Goal: Task Accomplishment & Management: Use online tool/utility

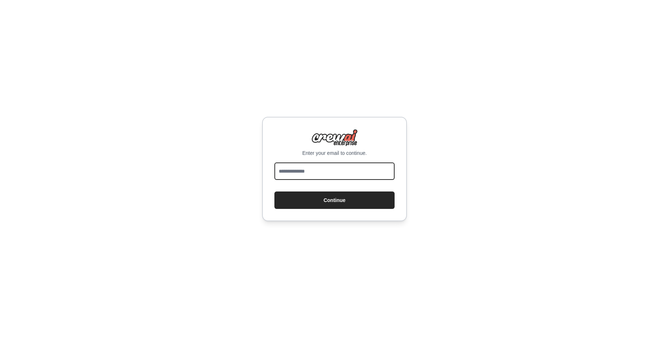
click at [334, 173] on input "email" at bounding box center [335, 170] width 120 height 17
type input "**********"
click at [275, 191] on button "Continue" at bounding box center [335, 199] width 120 height 17
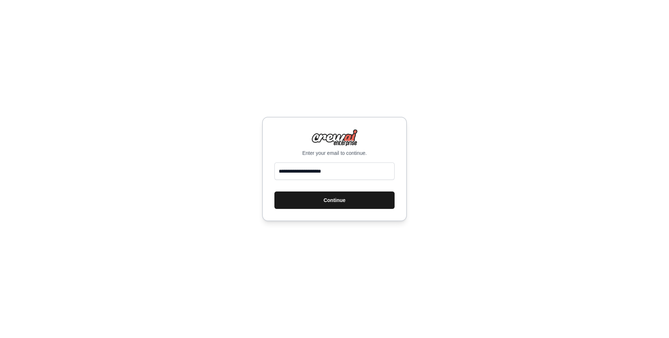
click at [335, 201] on button "Continue" at bounding box center [335, 199] width 120 height 17
click at [344, 202] on button "Continue" at bounding box center [335, 199] width 120 height 17
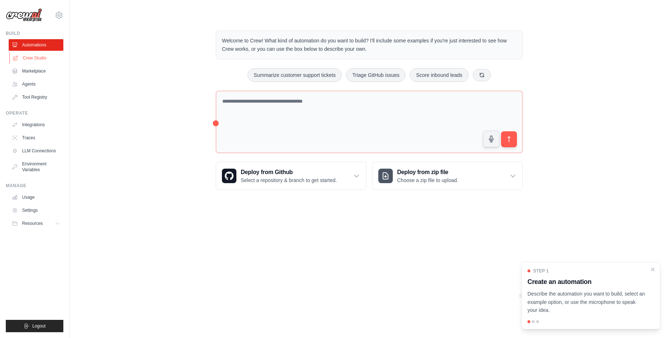
click at [38, 55] on link "Crew Studio" at bounding box center [36, 58] width 55 height 12
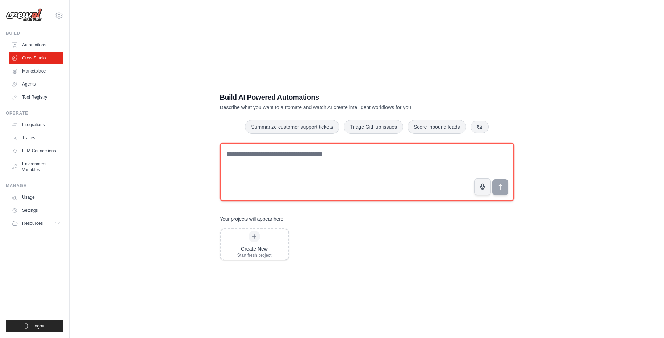
click at [253, 164] on textarea at bounding box center [367, 172] width 294 height 58
paste textarea "**********"
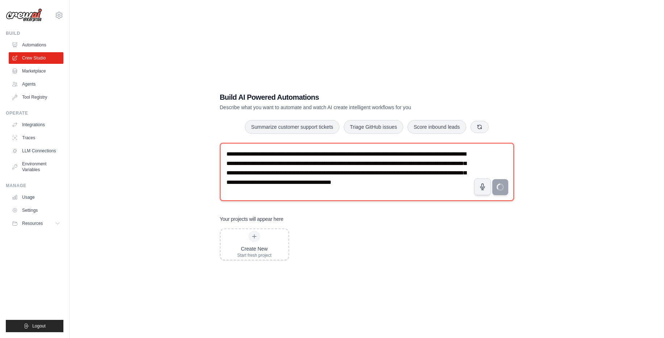
type textarea "**********"
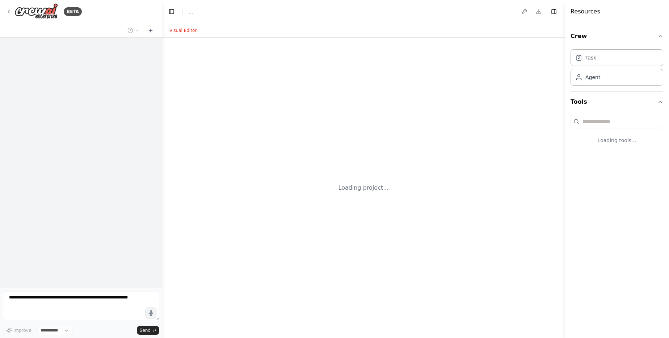
select select "****"
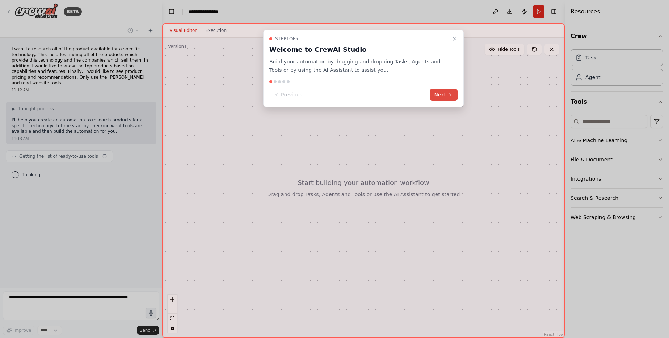
click at [440, 96] on button "Next" at bounding box center [444, 95] width 28 height 12
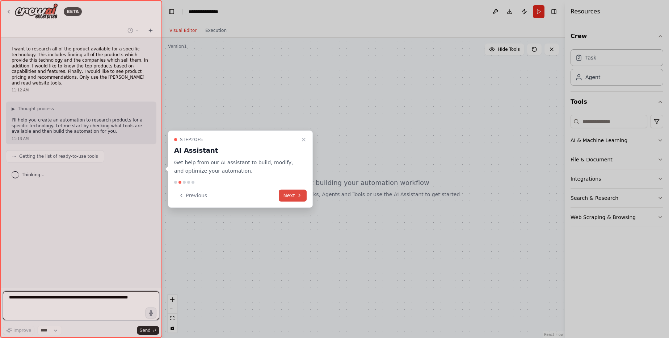
click at [295, 197] on button "Next" at bounding box center [293, 195] width 28 height 12
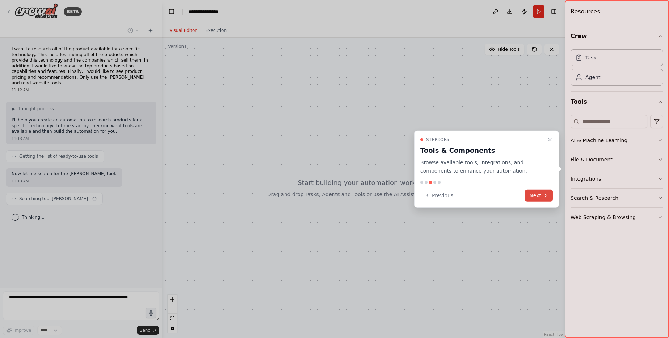
click at [535, 195] on button "Next" at bounding box center [539, 195] width 28 height 12
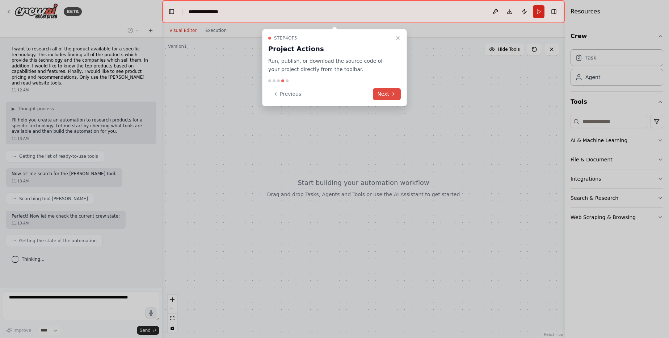
click at [388, 94] on button "Next" at bounding box center [387, 94] width 28 height 12
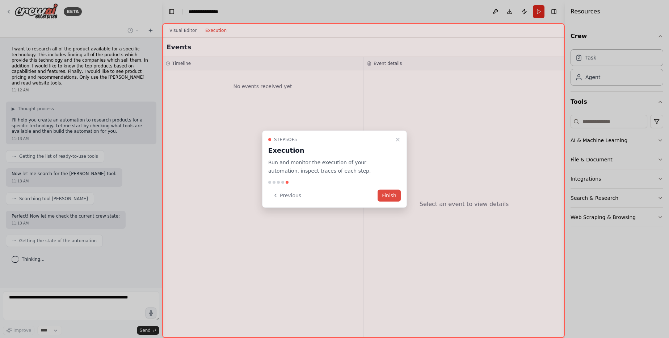
click at [386, 197] on button "Finish" at bounding box center [389, 195] width 23 height 12
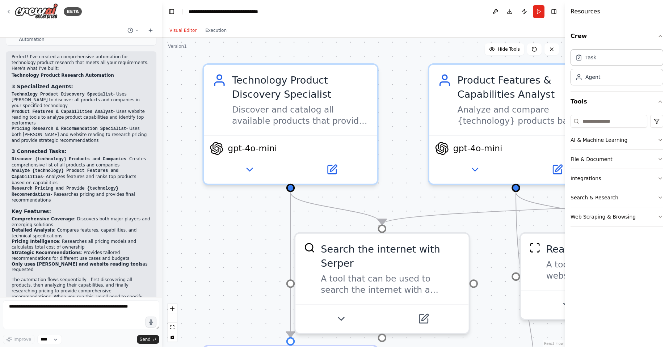
scroll to position [626, 0]
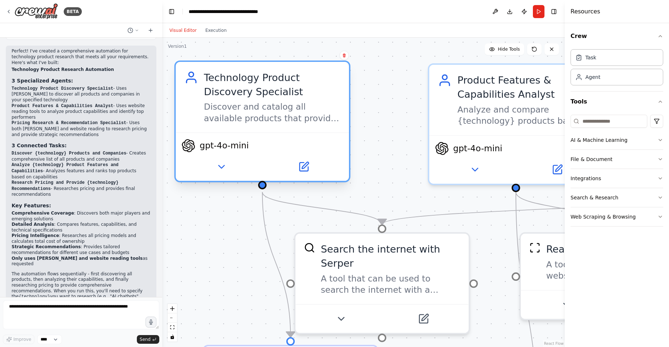
drag, startPoint x: 294, startPoint y: 113, endPoint x: 271, endPoint y: 111, distance: 22.9
click at [271, 111] on div "Discover and catalog all available products that provide {technology} solutions…" at bounding box center [272, 112] width 137 height 22
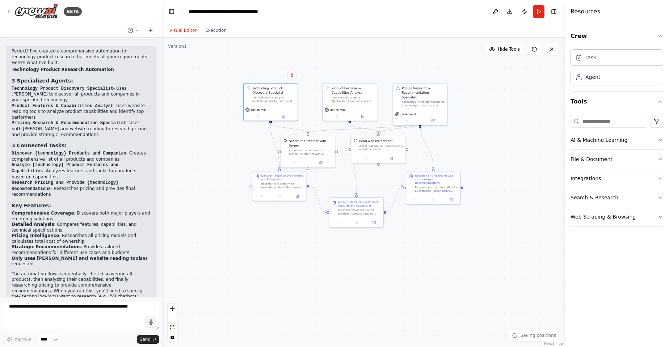
drag, startPoint x: 336, startPoint y: 218, endPoint x: 248, endPoint y: 222, distance: 88.8
click at [248, 222] on div ".deletable-edge-delete-btn { width: 20px; height: 20px; border: 0px solid #ffff…" at bounding box center [363, 193] width 403 height 310
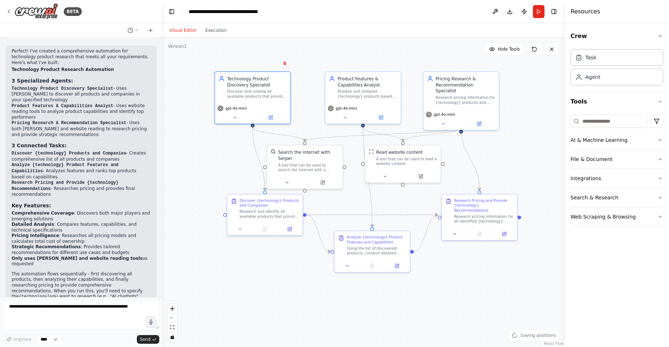
drag, startPoint x: 481, startPoint y: 117, endPoint x: 539, endPoint y: 142, distance: 63.1
click at [539, 142] on div ".deletable-edge-delete-btn { width: 20px; height: 20px; border: 0px solid #ffff…" at bounding box center [363, 193] width 403 height 310
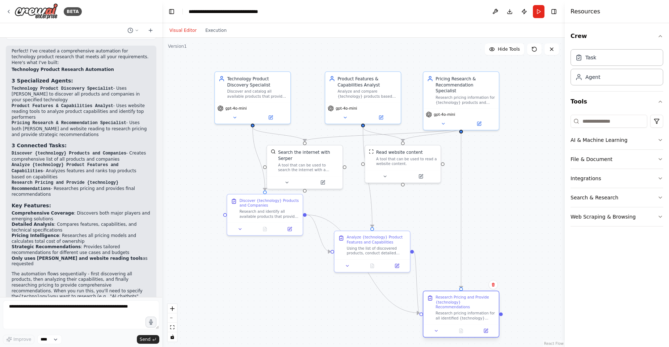
drag, startPoint x: 465, startPoint y: 217, endPoint x: 448, endPoint y: 319, distance: 103.6
click at [448, 319] on div "Research Pricing and Provide {technology} Recommendations Research pricing info…" at bounding box center [461, 314] width 77 height 47
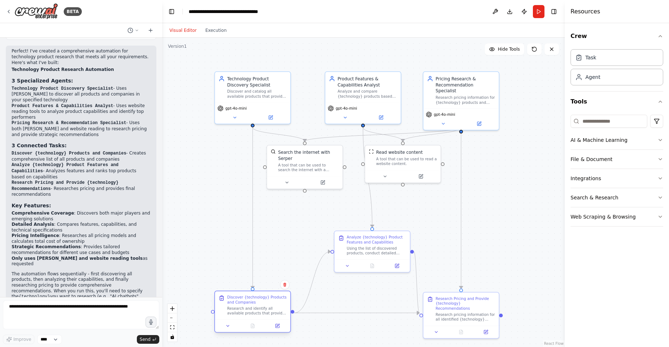
drag, startPoint x: 242, startPoint y: 218, endPoint x: 229, endPoint y: 313, distance: 96.5
click at [229, 313] on div "Research and identify all available products that provide {technology} solution…" at bounding box center [256, 311] width 59 height 10
drag, startPoint x: 403, startPoint y: 160, endPoint x: 415, endPoint y: 183, distance: 26.6
click at [415, 183] on div "A tool that can be used to read a website content." at bounding box center [422, 185] width 61 height 10
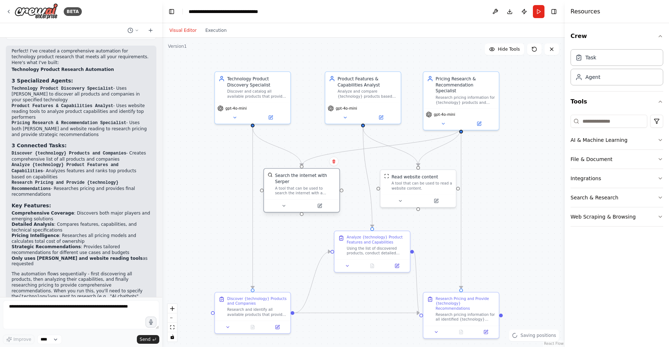
drag, startPoint x: 295, startPoint y: 163, endPoint x: 290, endPoint y: 189, distance: 27.0
click at [290, 189] on div "A tool that can be used to search the internet with a search_query. Supports di…" at bounding box center [305, 191] width 61 height 10
drag, startPoint x: 375, startPoint y: 258, endPoint x: 367, endPoint y: 257, distance: 8.5
click at [367, 257] on div "Analyze {technology} Product Features and Capabilities Using the list of discov…" at bounding box center [363, 251] width 77 height 42
click at [541, 12] on button "Run" at bounding box center [539, 11] width 12 height 13
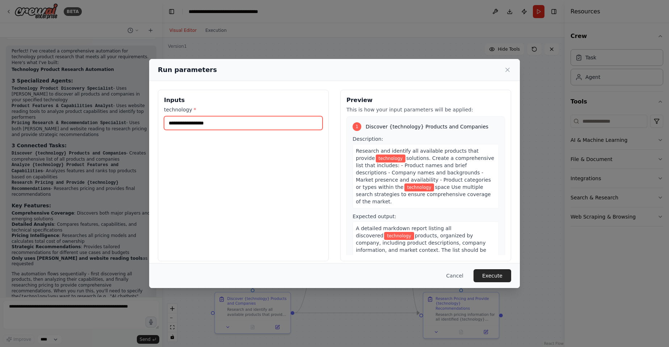
click at [219, 120] on input "technology *" at bounding box center [243, 123] width 159 height 14
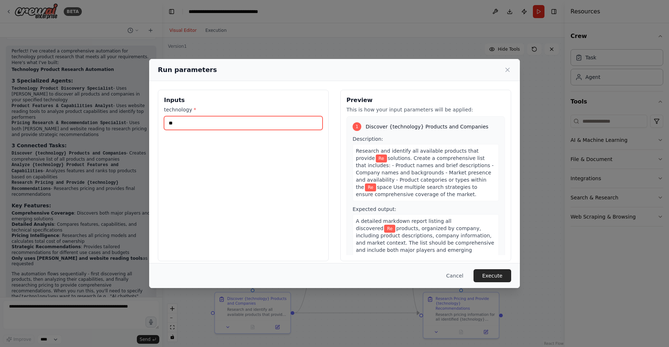
type input "*"
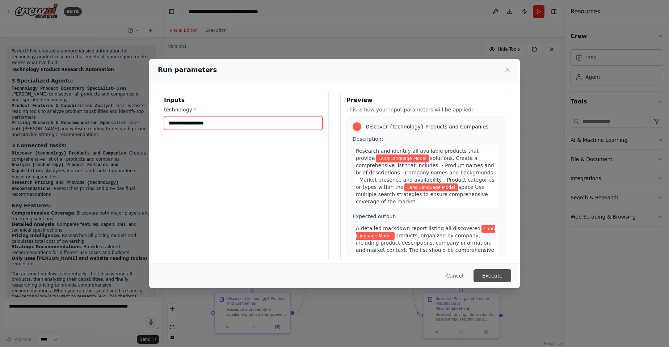
type input "**********"
click at [492, 274] on button "Execute" at bounding box center [493, 275] width 38 height 13
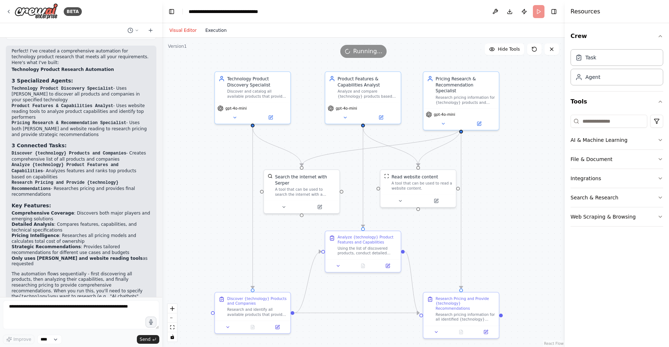
click at [209, 30] on button "Execution" at bounding box center [216, 30] width 30 height 9
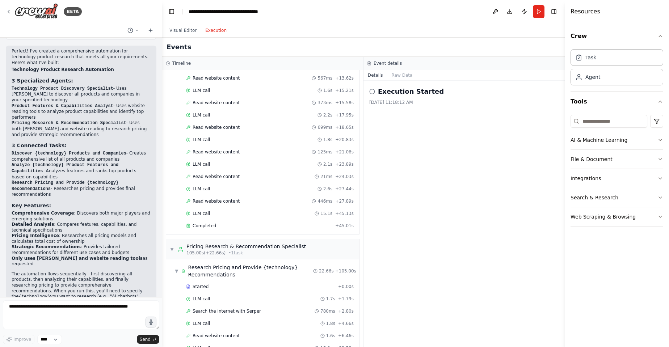
scroll to position [418, 0]
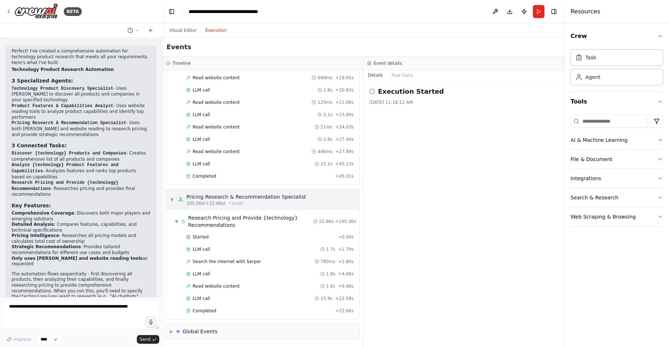
click at [172, 200] on span "▼" at bounding box center [172, 200] width 4 height 6
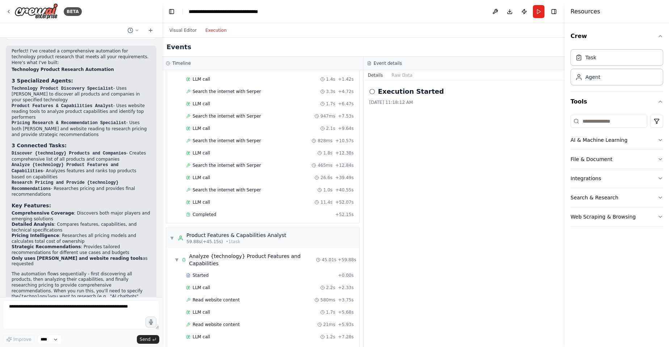
scroll to position [0, 0]
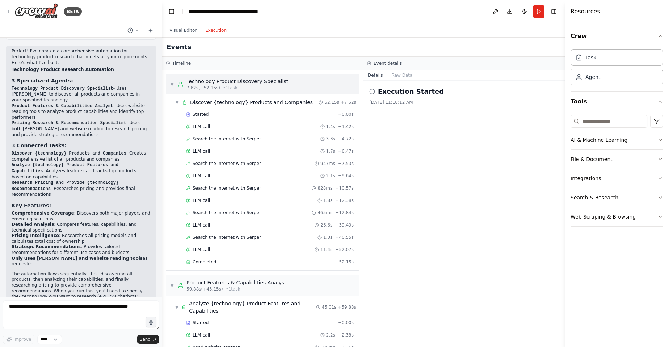
click at [172, 84] on span "▼" at bounding box center [172, 84] width 4 height 6
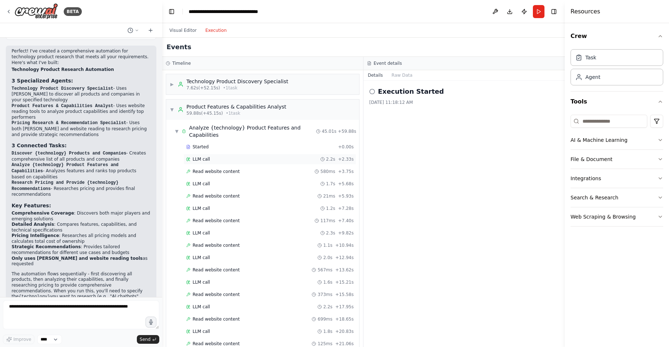
click at [217, 161] on div "LLM call 2.2s + 2.33s" at bounding box center [270, 159] width 168 height 6
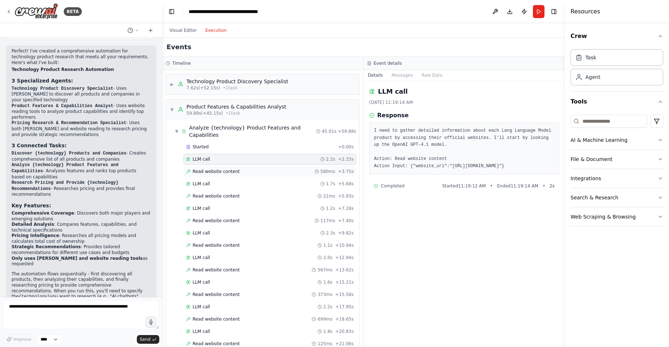
click at [217, 172] on span "Read website content" at bounding box center [216, 172] width 47 height 6
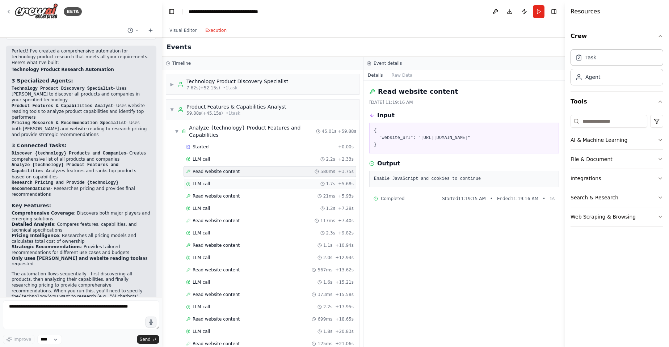
click at [217, 184] on div "LLM call 1.7s + 5.68s" at bounding box center [270, 184] width 168 height 6
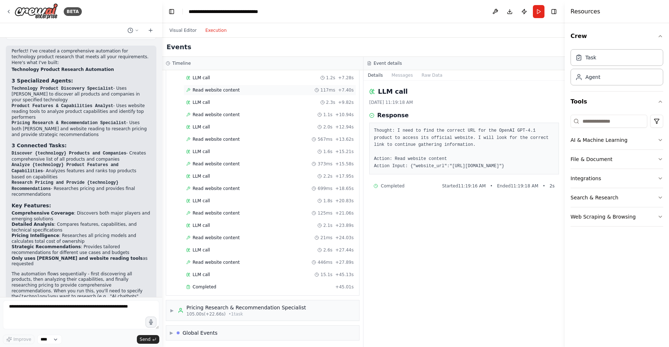
scroll to position [132, 0]
click at [214, 287] on span "Completed" at bounding box center [205, 286] width 24 height 6
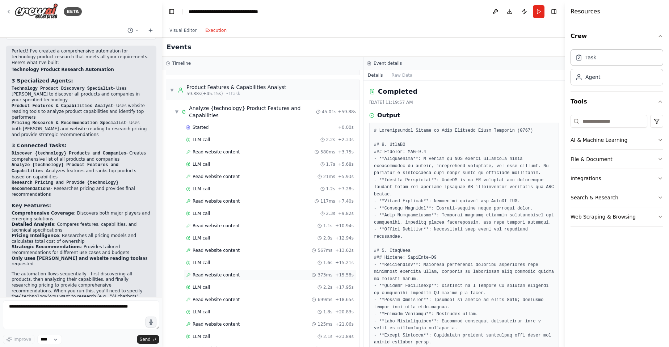
scroll to position [0, 0]
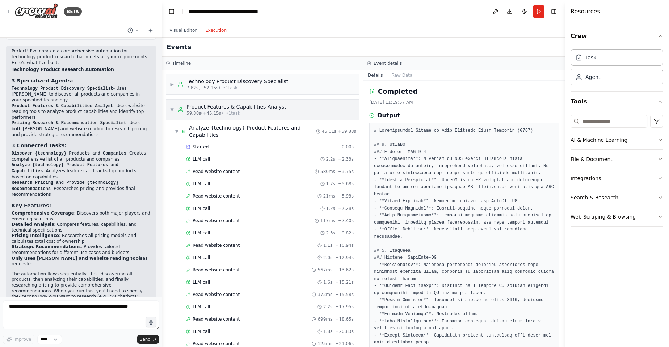
click at [170, 110] on span "▼" at bounding box center [172, 110] width 4 height 6
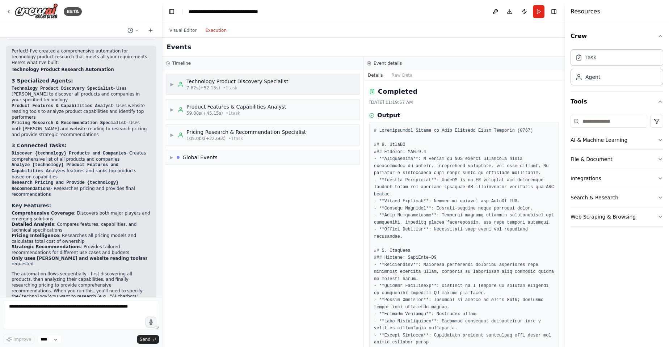
click at [170, 87] on div "▶ Technology Product Discovery Specialist 7.62s (+52.15s) • 1 task" at bounding box center [262, 84] width 193 height 20
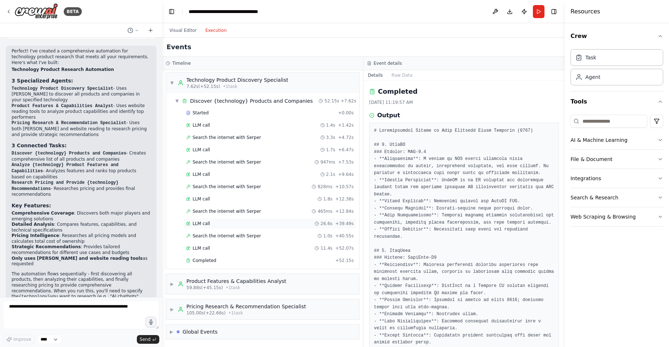
scroll to position [2, 0]
click at [210, 259] on span "Completed" at bounding box center [205, 261] width 24 height 6
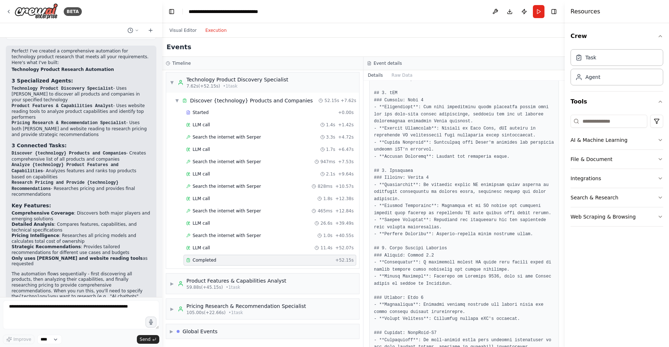
scroll to position [190, 0]
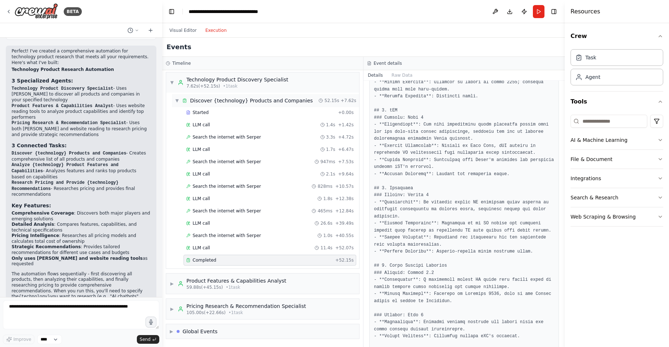
click at [176, 98] on span "▼" at bounding box center [177, 101] width 4 height 6
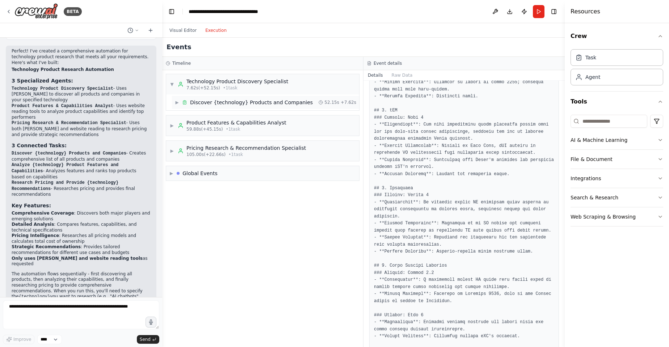
scroll to position [0, 0]
click at [171, 125] on span "▶" at bounding box center [172, 126] width 4 height 6
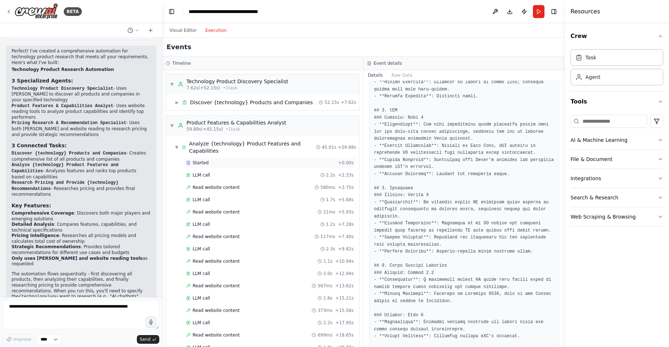
click at [212, 163] on div "Started" at bounding box center [260, 163] width 149 height 6
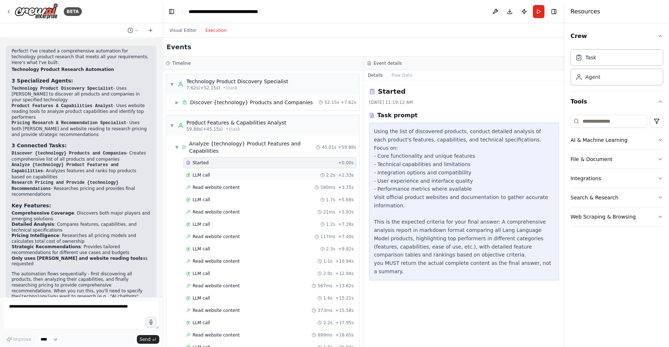
click at [211, 175] on div "LLM call 2.2s + 2.33s" at bounding box center [270, 175] width 168 height 6
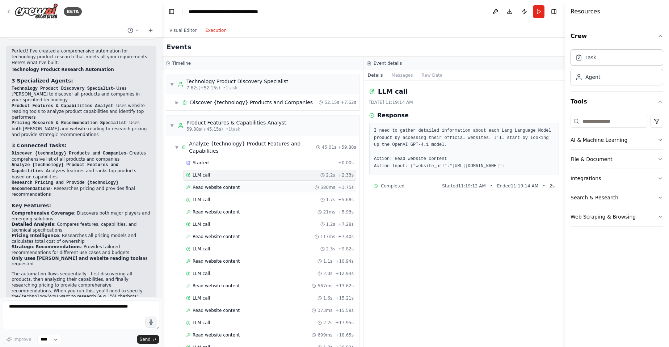
click at [213, 190] on span "Read website content" at bounding box center [216, 188] width 47 height 6
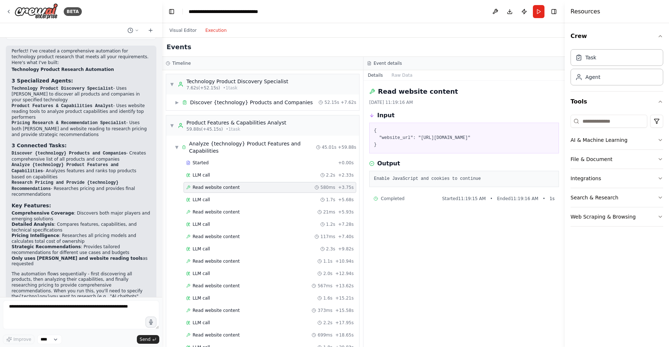
click at [210, 205] on div "Started + 0.00s LLM call 2.2s + 2.33s Read website content 580ms + 3.75s LLM ca…" at bounding box center [265, 299] width 187 height 283
click at [209, 222] on div "LLM call 1.2s + 7.28s" at bounding box center [270, 225] width 168 height 6
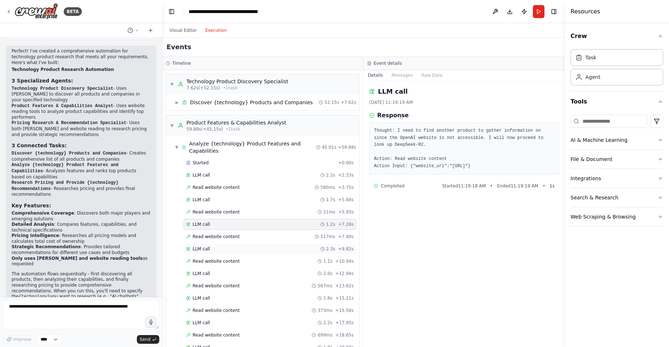
click at [207, 246] on div "LLM call 2.3s + 9.82s" at bounding box center [270, 249] width 173 height 11
click at [212, 262] on span "Read website content" at bounding box center [216, 262] width 47 height 6
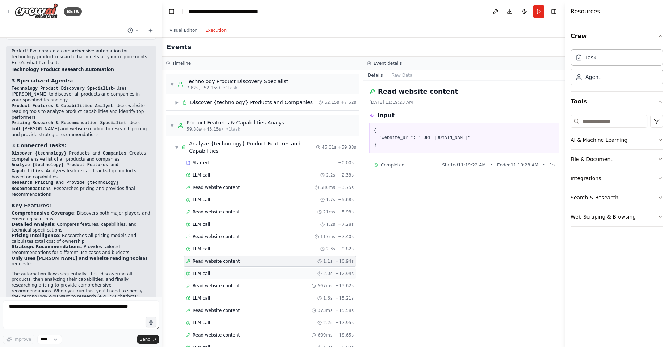
click at [206, 273] on span "LLM call" at bounding box center [201, 274] width 17 height 6
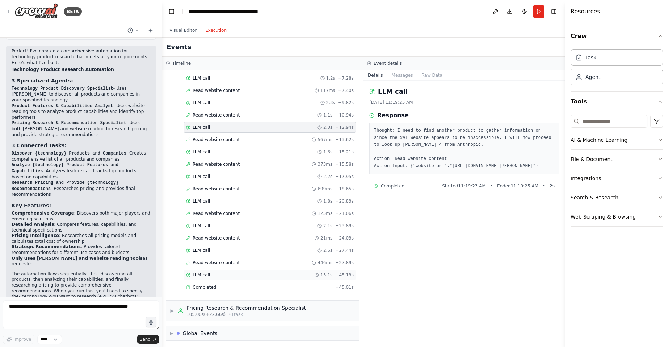
scroll to position [148, 0]
click at [205, 284] on span "Completed" at bounding box center [205, 286] width 24 height 6
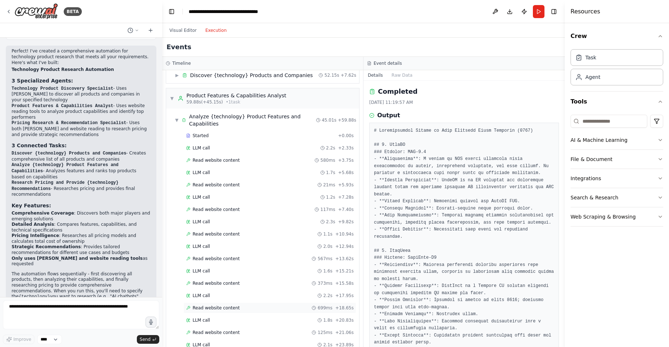
scroll to position [0, 0]
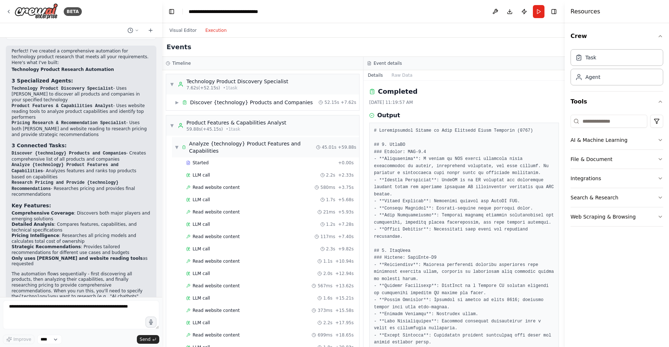
click at [177, 149] on span "▼" at bounding box center [177, 148] width 4 height 6
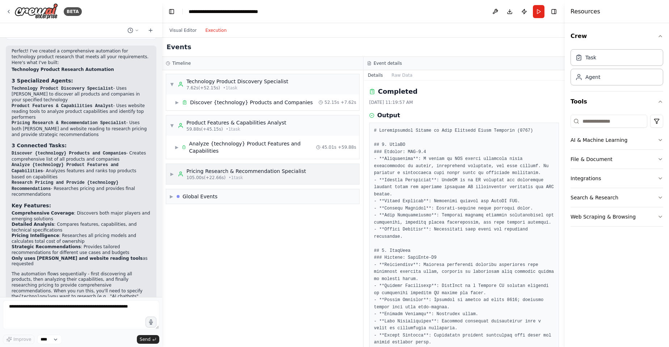
click at [173, 171] on span "▶" at bounding box center [172, 174] width 4 height 6
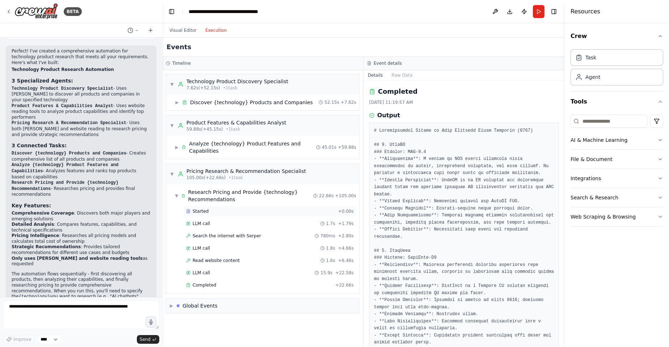
click at [199, 209] on span "Started" at bounding box center [201, 212] width 16 height 6
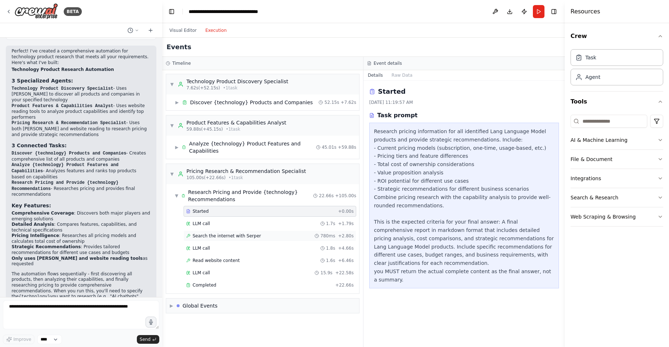
click at [206, 231] on div "Search the internet with Serper 780ms + 2.80s" at bounding box center [270, 236] width 173 height 11
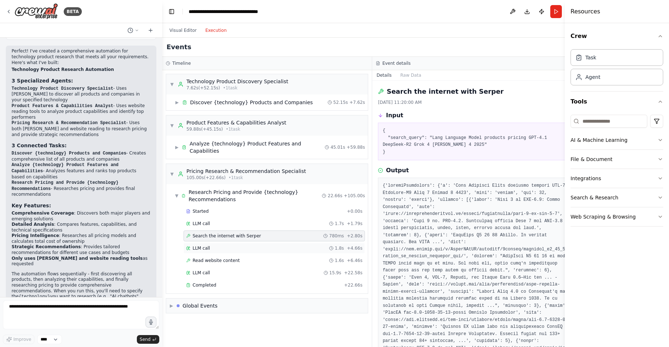
click at [205, 243] on div "LLM call 1.8s + 4.66s" at bounding box center [274, 248] width 181 height 11
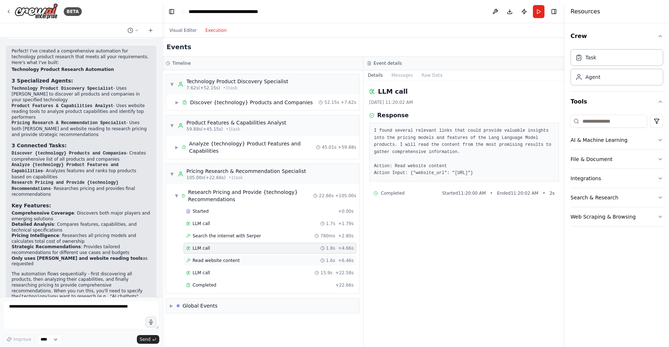
click at [204, 258] on div "Read website content 1.6s + 6.46s" at bounding box center [270, 260] width 173 height 11
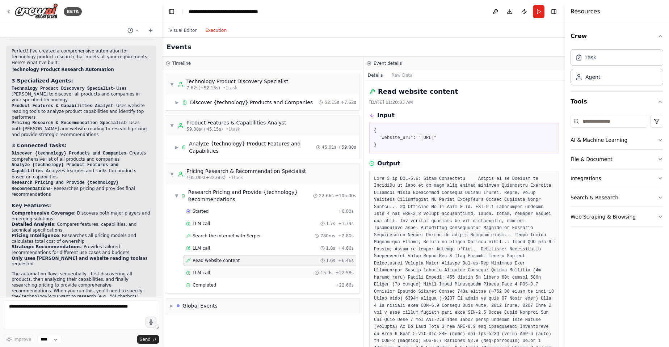
click at [204, 271] on div "LLM call 15.9s + 22.58s" at bounding box center [270, 273] width 173 height 11
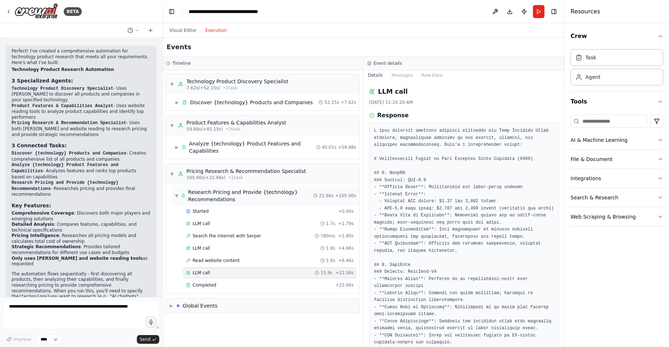
click at [177, 193] on span "▼" at bounding box center [177, 196] width 4 height 6
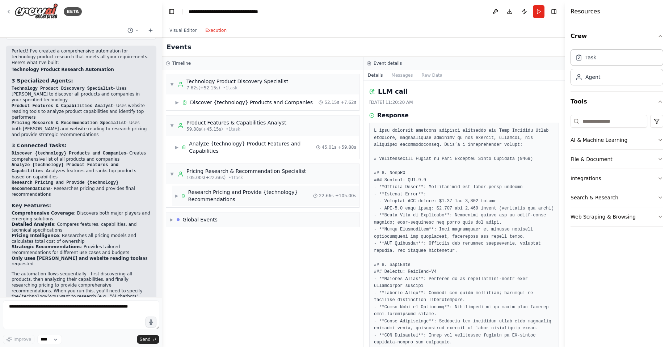
click at [177, 193] on span "▶" at bounding box center [177, 196] width 4 height 6
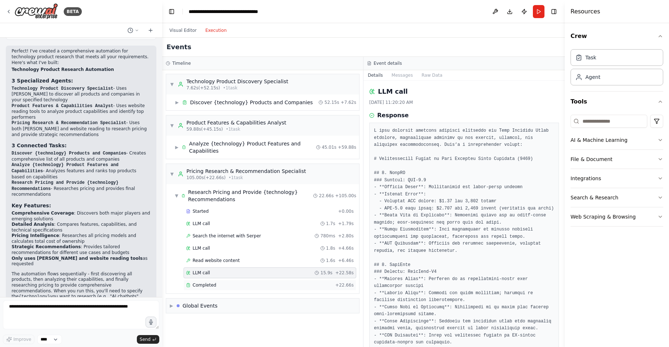
click at [212, 283] on span "Completed" at bounding box center [205, 286] width 24 height 6
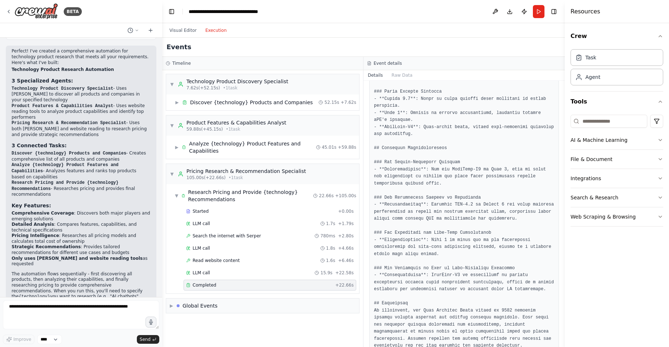
scroll to position [552, 0]
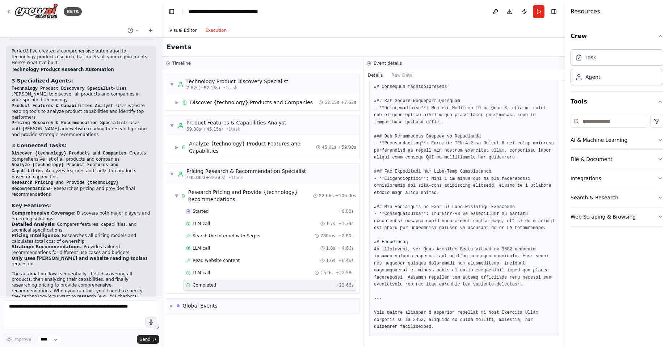
click at [184, 28] on button "Visual Editor" at bounding box center [183, 30] width 36 height 9
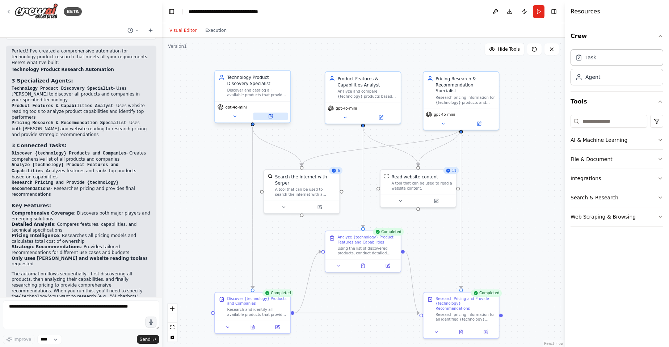
click at [272, 118] on icon at bounding box center [271, 116] width 4 height 4
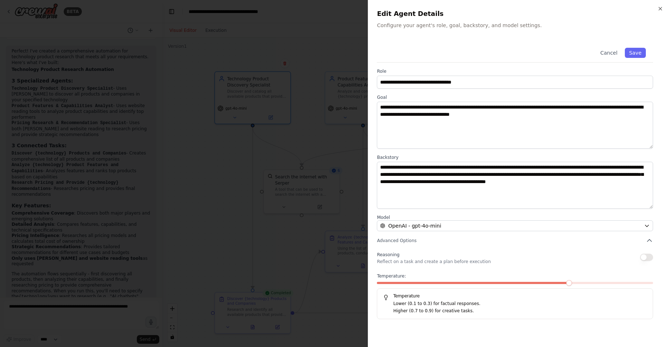
click at [251, 126] on div at bounding box center [334, 173] width 669 height 347
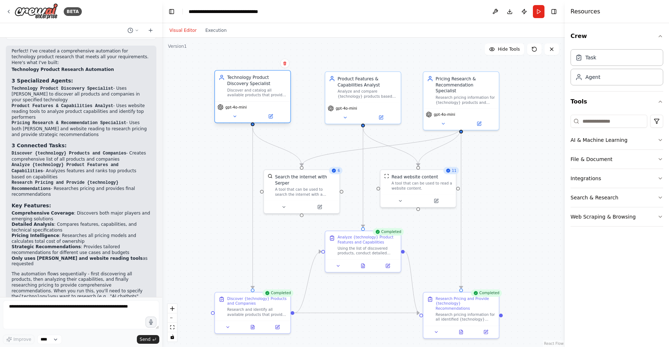
click at [271, 120] on div "gpt-4o-mini" at bounding box center [252, 111] width 75 height 21
click at [271, 118] on icon at bounding box center [271, 116] width 4 height 4
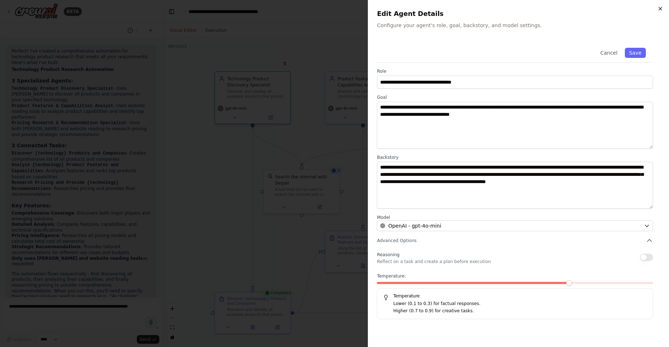
click at [661, 7] on icon "button" at bounding box center [661, 9] width 6 height 6
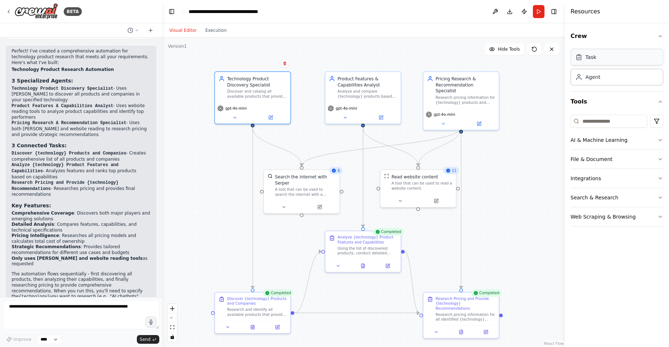
click at [603, 61] on div "Task" at bounding box center [617, 57] width 93 height 17
click at [270, 116] on icon at bounding box center [271, 116] width 4 height 4
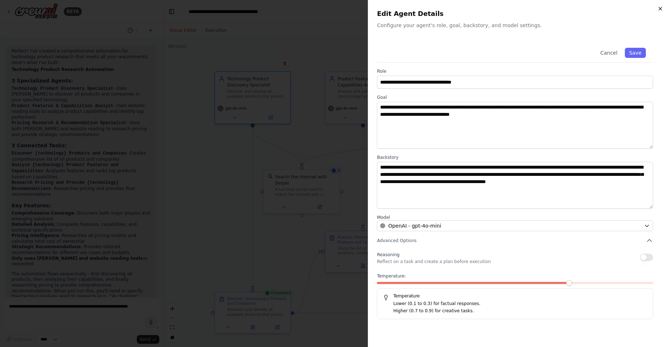
click at [663, 8] on icon "button" at bounding box center [661, 9] width 6 height 6
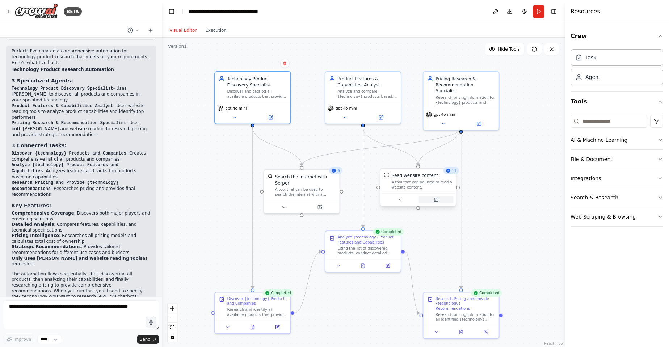
click at [438, 201] on icon at bounding box center [437, 200] width 4 height 4
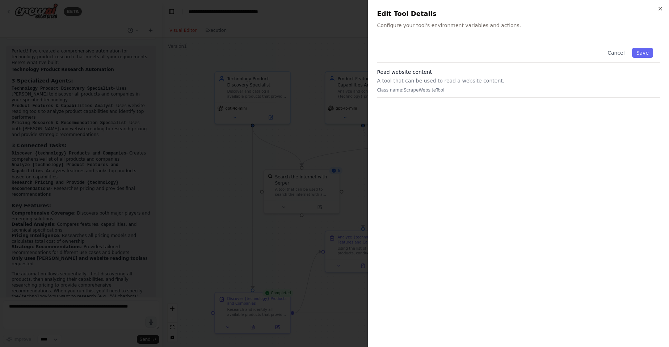
click at [293, 140] on div at bounding box center [334, 173] width 669 height 347
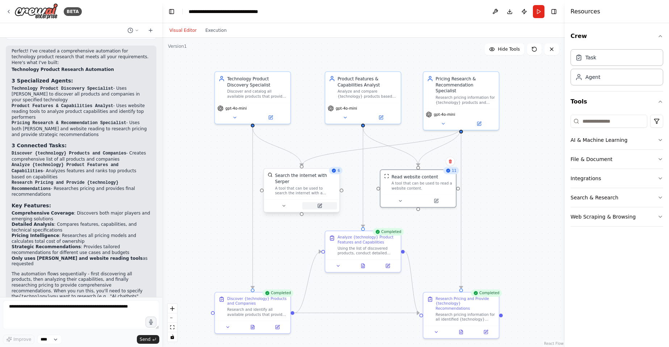
click at [321, 208] on icon at bounding box center [320, 206] width 4 height 4
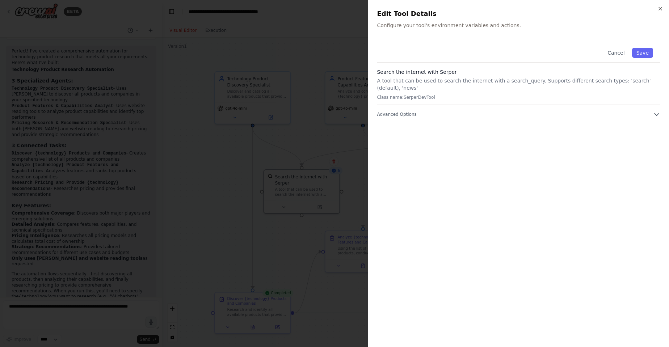
click at [267, 158] on div at bounding box center [334, 173] width 669 height 347
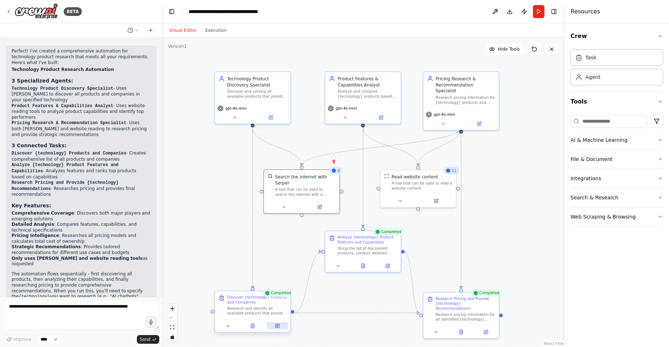
click at [280, 329] on button at bounding box center [277, 326] width 21 height 7
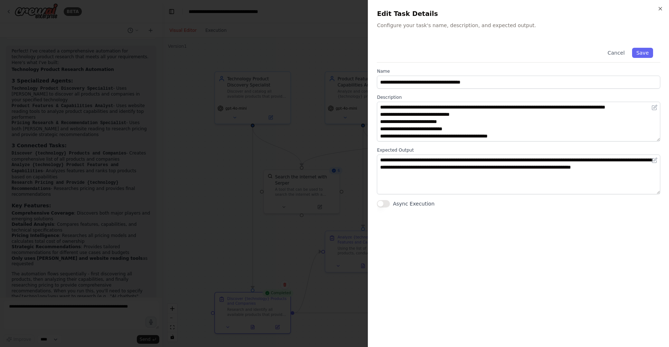
click at [259, 217] on div at bounding box center [334, 173] width 669 height 347
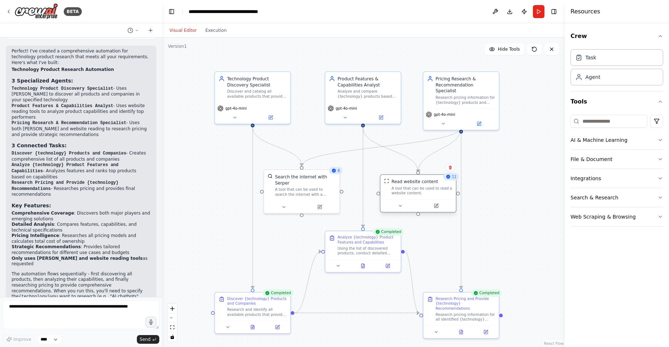
drag, startPoint x: 429, startPoint y: 188, endPoint x: 429, endPoint y: 198, distance: 10.1
click at [429, 198] on div "Read website content A tool that can be used to read a website content." at bounding box center [418, 187] width 75 height 25
click at [436, 204] on icon at bounding box center [437, 206] width 4 height 4
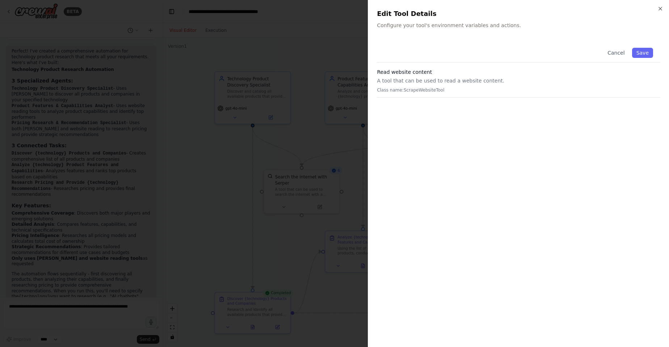
click at [298, 137] on div at bounding box center [334, 173] width 669 height 347
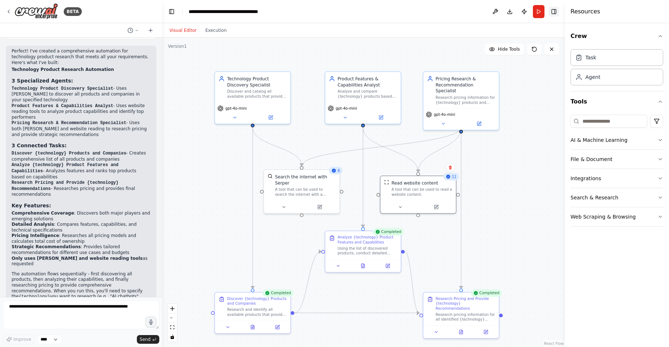
click at [555, 12] on button "Toggle Right Sidebar" at bounding box center [554, 12] width 10 height 10
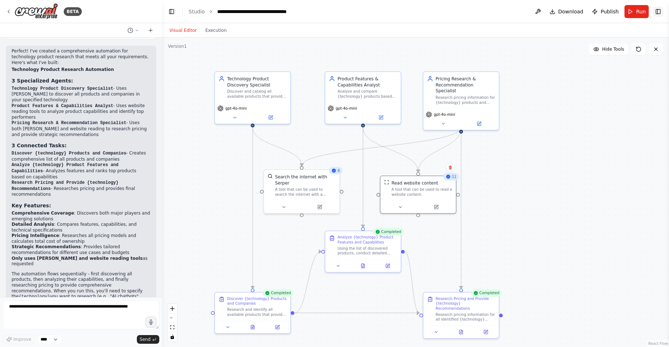
click at [660, 12] on button "Toggle Right Sidebar" at bounding box center [658, 12] width 10 height 10
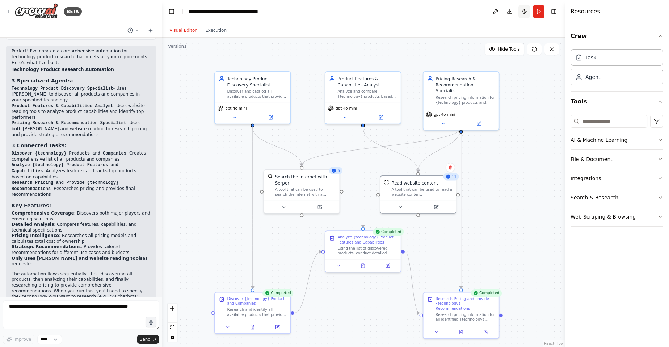
click at [526, 14] on button "Publish" at bounding box center [525, 11] width 12 height 13
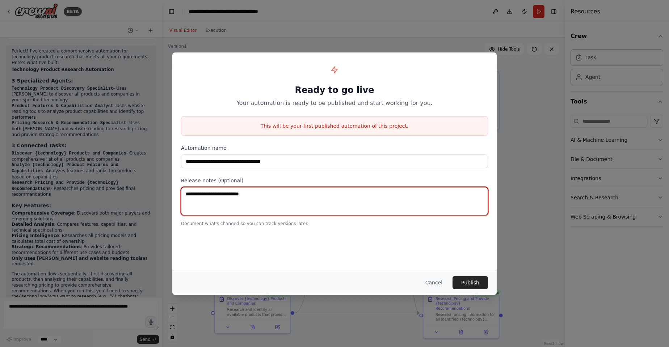
click at [379, 194] on textarea at bounding box center [334, 201] width 307 height 28
click at [347, 202] on textarea at bounding box center [334, 201] width 307 height 28
type textarea "**********"
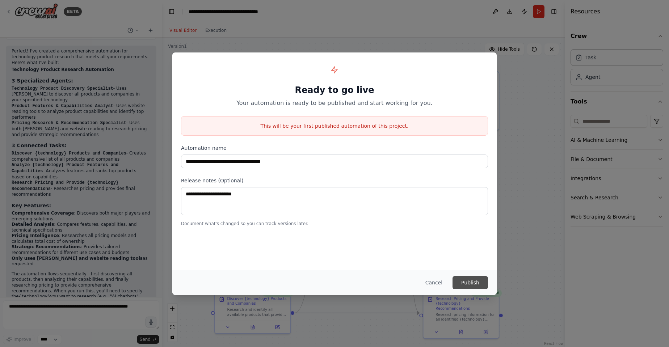
click at [481, 283] on button "Publish" at bounding box center [470, 282] width 35 height 13
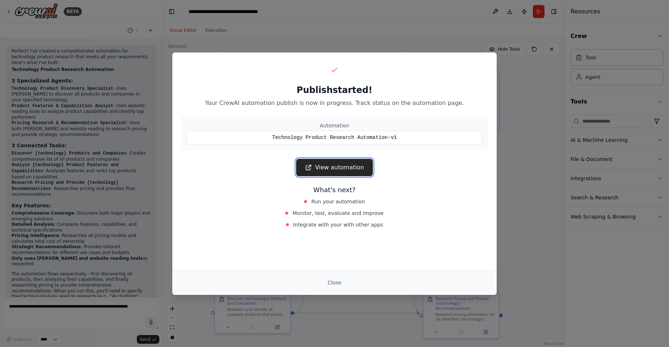
click at [331, 169] on link "View automation" at bounding box center [334, 167] width 76 height 17
click at [331, 285] on button "Close" at bounding box center [334, 282] width 25 height 13
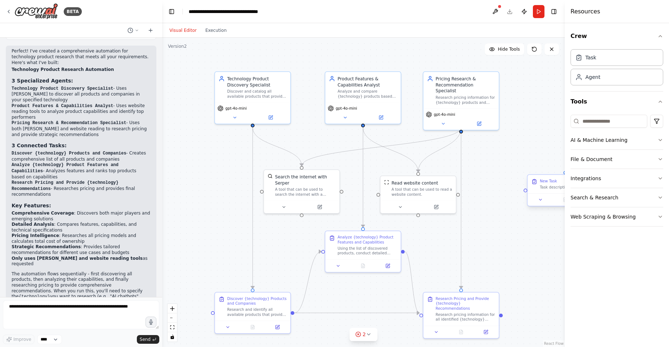
click at [544, 184] on div "New Task Task description" at bounding box center [569, 184] width 59 height 11
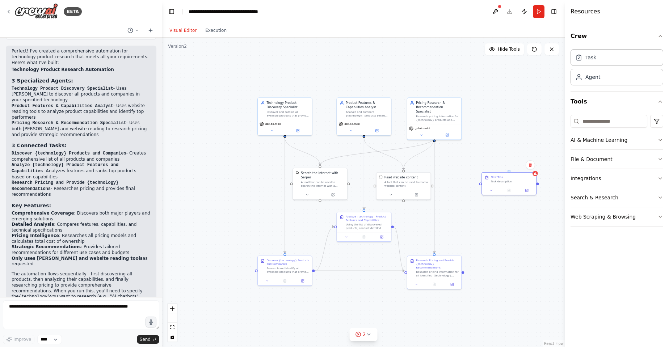
drag, startPoint x: 505, startPoint y: 156, endPoint x: 464, endPoint y: 154, distance: 41.3
click at [464, 154] on div ".deletable-edge-delete-btn { width: 20px; height: 20px; border: 0px solid #ffff…" at bounding box center [363, 193] width 403 height 310
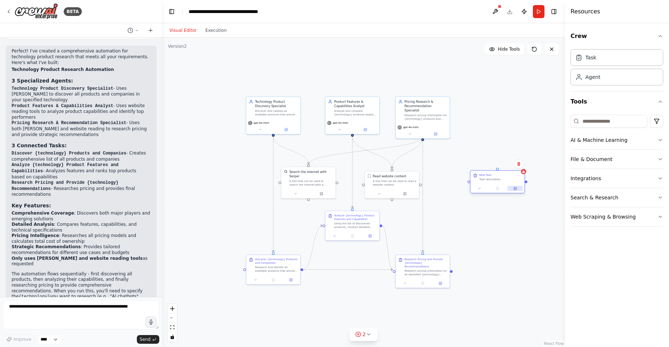
click at [517, 189] on icon at bounding box center [515, 188] width 3 height 3
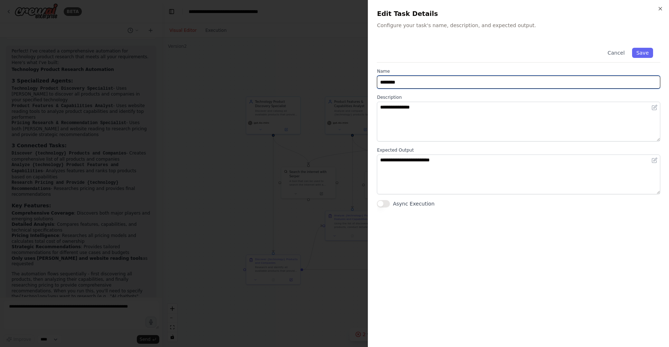
click at [434, 85] on input "********" at bounding box center [519, 82] width 284 height 13
type input "*"
type input "**********"
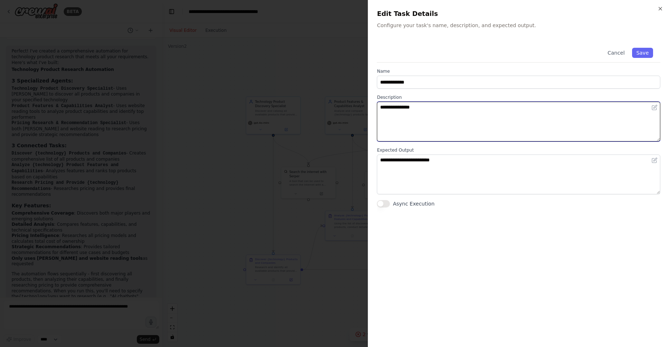
click at [429, 120] on textarea "**********" at bounding box center [519, 122] width 284 height 40
type textarea "*"
click at [438, 108] on textarea "**********" at bounding box center [519, 122] width 284 height 40
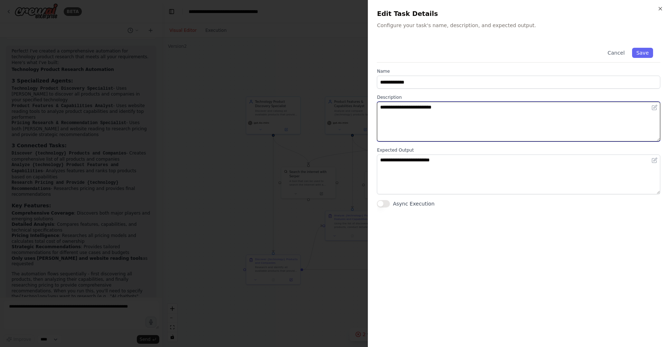
type textarea "**********"
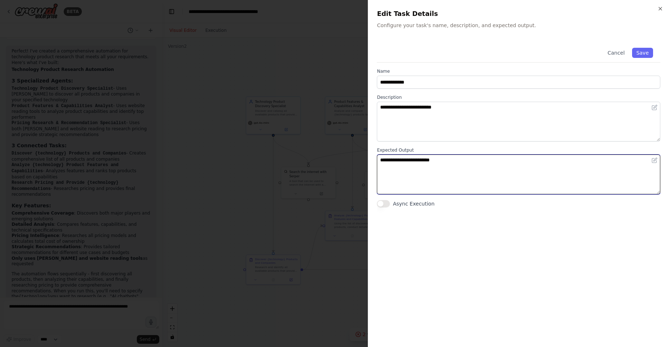
click at [430, 161] on textarea "**********" at bounding box center [519, 175] width 284 height 40
paste textarea "*"
type textarea "**********"
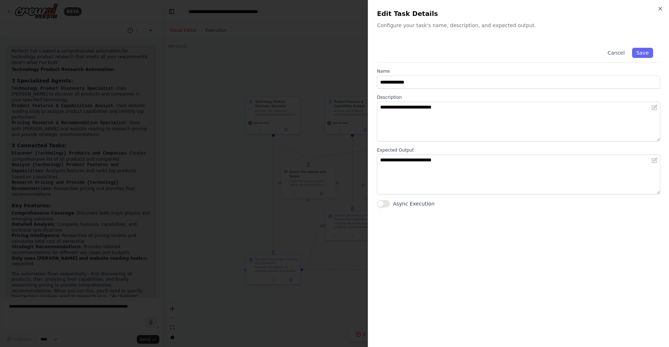
click at [387, 202] on button "Async Execution" at bounding box center [383, 203] width 13 height 7
click at [648, 54] on button "Save" at bounding box center [642, 53] width 21 height 10
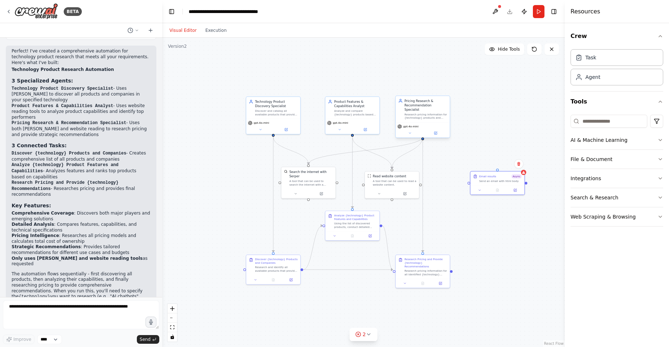
click at [445, 113] on div "Research pricing information for {technology} products and provide strategic re…" at bounding box center [426, 116] width 43 height 7
click at [440, 125] on div "gpt-4o-mini" at bounding box center [423, 127] width 51 height 4
drag, startPoint x: 498, startPoint y: 168, endPoint x: 450, endPoint y: 109, distance: 76.4
click at [450, 109] on div "Technology Product Discovery Specialist Discover and catalog all available prod…" at bounding box center [355, 169] width 244 height 188
click at [440, 113] on div "Research pricing information for {technology} products and provide strategic re…" at bounding box center [426, 116] width 43 height 7
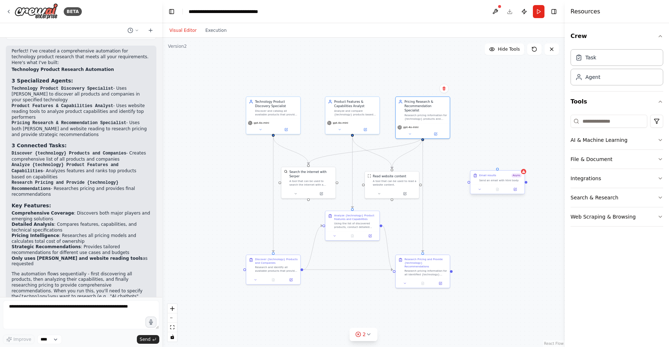
click at [497, 183] on div "Email results Async Send an email with html body" at bounding box center [498, 178] width 54 height 14
drag, startPoint x: 497, startPoint y: 169, endPoint x: 423, endPoint y: 134, distance: 81.5
click at [423, 134] on div "Technology Product Discovery Specialist Discover and catalog all available prod…" at bounding box center [355, 169] width 244 height 188
click at [515, 189] on icon at bounding box center [516, 189] width 2 height 2
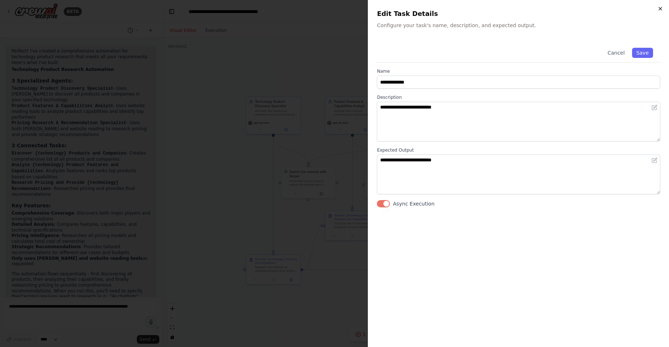
click at [662, 7] on icon "button" at bounding box center [661, 9] width 6 height 6
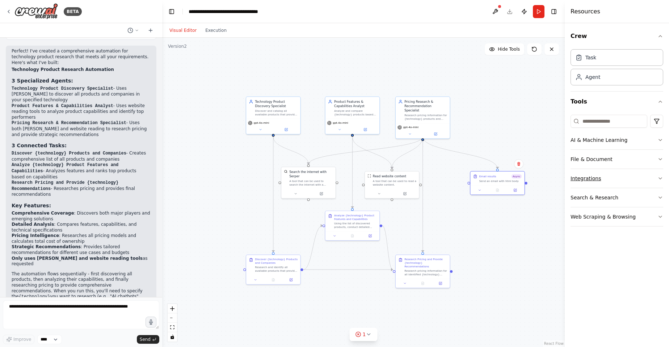
click at [588, 179] on button "Integrations" at bounding box center [617, 178] width 93 height 19
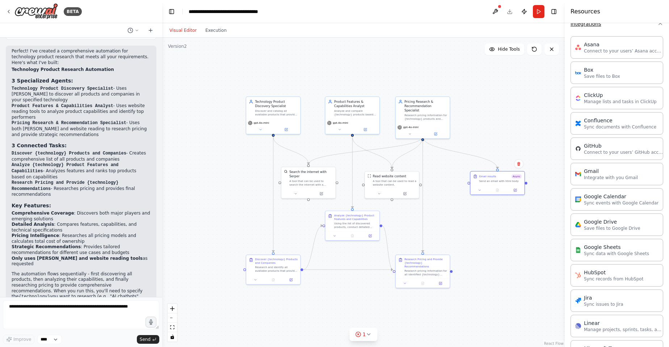
scroll to position [174, 0]
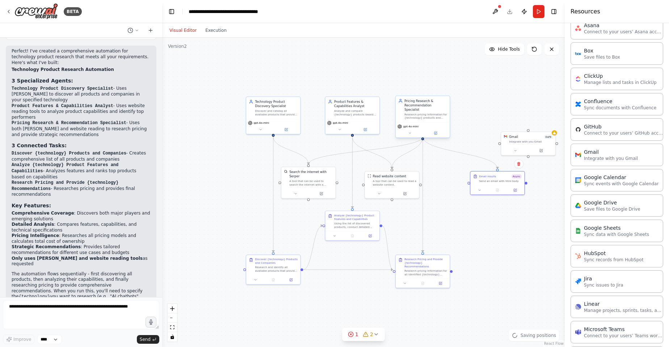
click at [442, 116] on div "Pricing Research & Recommendation Specialist Research pricing information for {…" at bounding box center [423, 109] width 54 height 26
drag, startPoint x: 528, startPoint y: 129, endPoint x: 451, endPoint y: 114, distance: 78.3
click at [451, 114] on div ".deletable-edge-delete-btn { width: 20px; height: 20px; border: 0px solid #ffff…" at bounding box center [363, 193] width 403 height 310
drag, startPoint x: 528, startPoint y: 130, endPoint x: 423, endPoint y: 135, distance: 105.5
click at [423, 135] on div "Technology Product Discovery Specialist Discover and catalog all available prod…" at bounding box center [355, 169] width 244 height 188
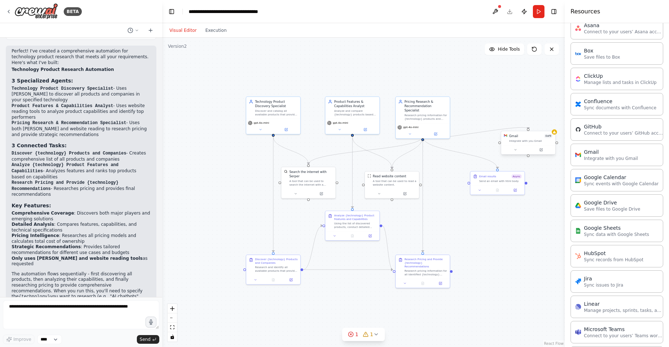
click at [535, 140] on div "Integrate with you Gmail" at bounding box center [530, 141] width 43 height 4
click at [542, 152] on button at bounding box center [541, 149] width 25 height 5
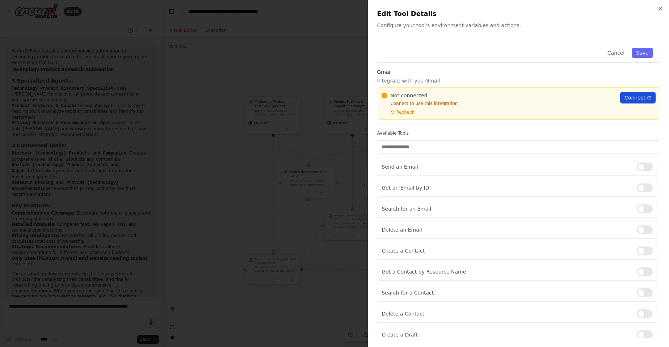
click at [637, 99] on span "Connect" at bounding box center [635, 97] width 21 height 7
click at [336, 81] on div at bounding box center [334, 173] width 669 height 347
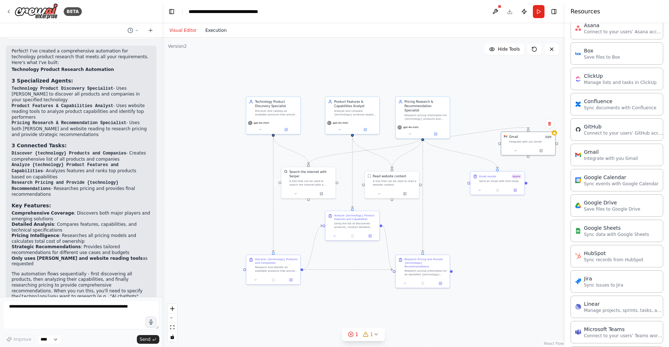
click at [210, 28] on button "Execution" at bounding box center [216, 30] width 30 height 9
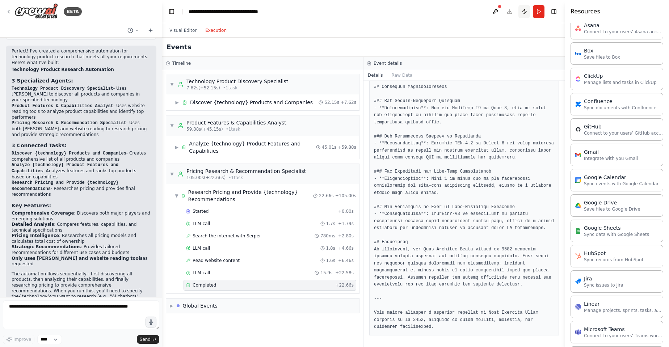
click at [522, 12] on button "Publish" at bounding box center [525, 11] width 12 height 13
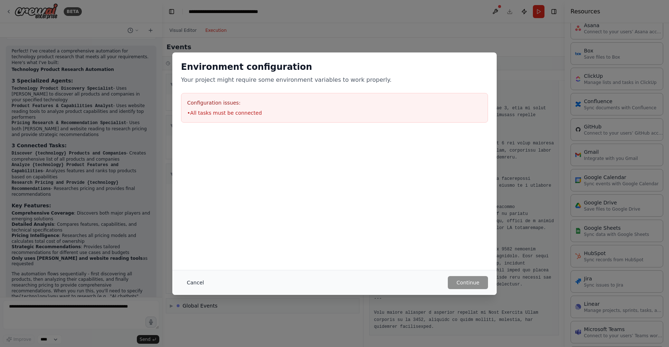
click at [198, 280] on button "Cancel" at bounding box center [195, 282] width 29 height 13
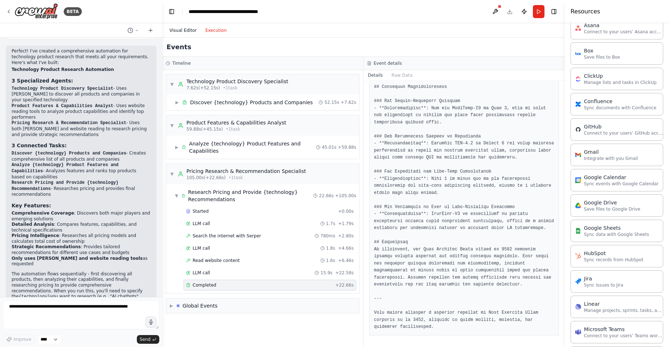
click at [182, 29] on button "Visual Editor" at bounding box center [183, 30] width 36 height 9
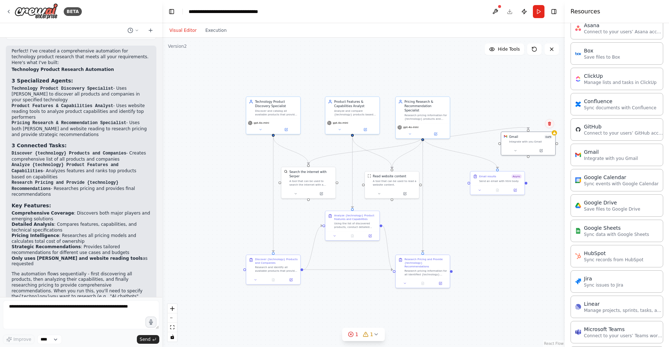
click at [551, 125] on icon at bounding box center [549, 124] width 3 height 4
click at [534, 123] on button "Confirm" at bounding box center [530, 124] width 26 height 9
click at [507, 181] on div "Send an email with html body" at bounding box center [501, 181] width 43 height 4
click at [519, 166] on icon at bounding box center [519, 164] width 3 height 4
click at [498, 162] on button "Confirm" at bounding box center [499, 164] width 26 height 9
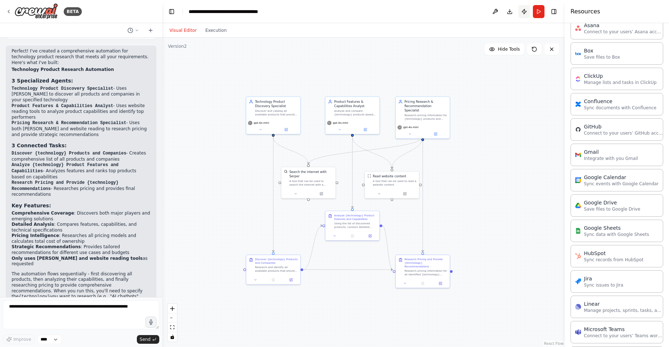
click at [524, 8] on button "Publish" at bounding box center [525, 11] width 12 height 13
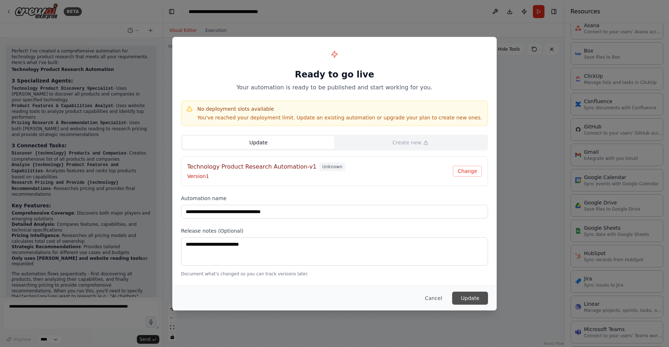
click at [462, 298] on button "Update" at bounding box center [470, 298] width 36 height 13
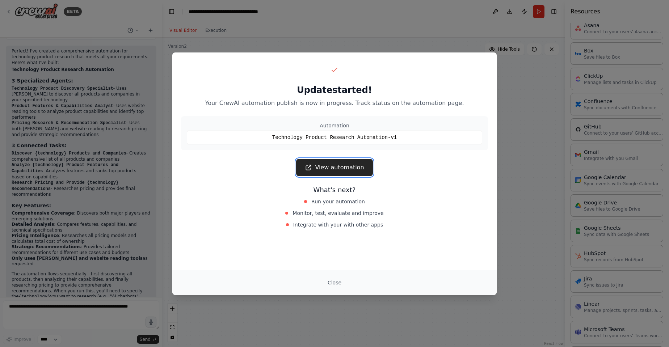
click at [362, 171] on link "View automation" at bounding box center [334, 167] width 76 height 17
click at [335, 170] on link "View automation" at bounding box center [334, 167] width 76 height 17
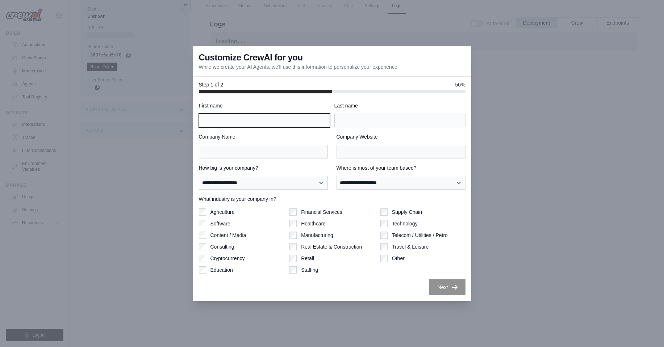
click at [308, 124] on input "First name" at bounding box center [264, 121] width 131 height 14
type input "**********"
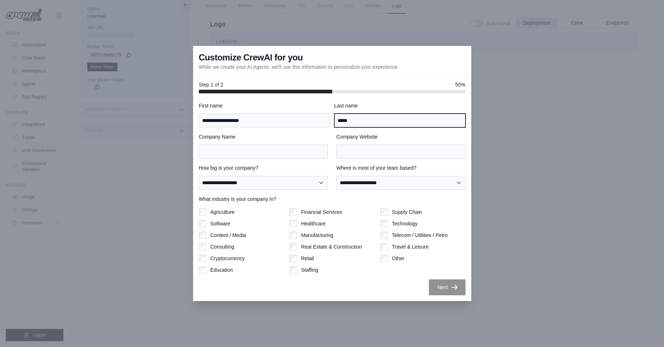
type input "*****"
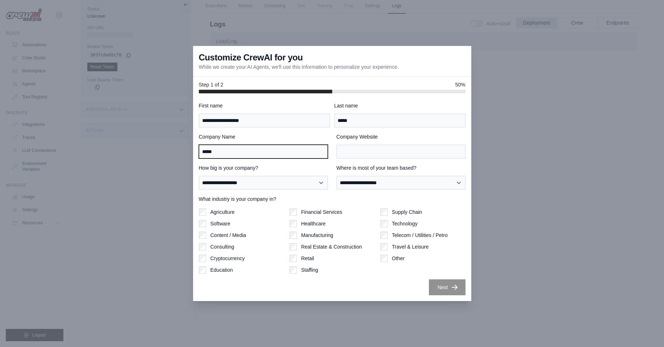
type input "*****"
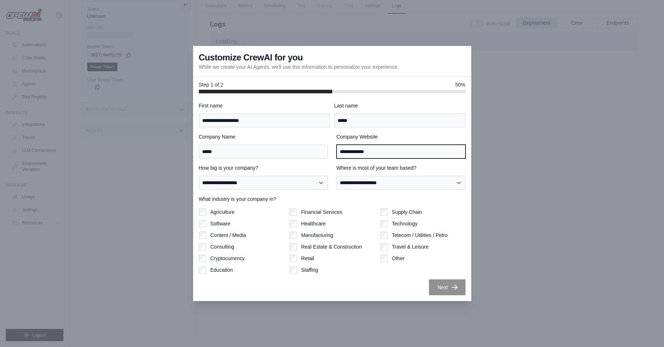
type input "**********"
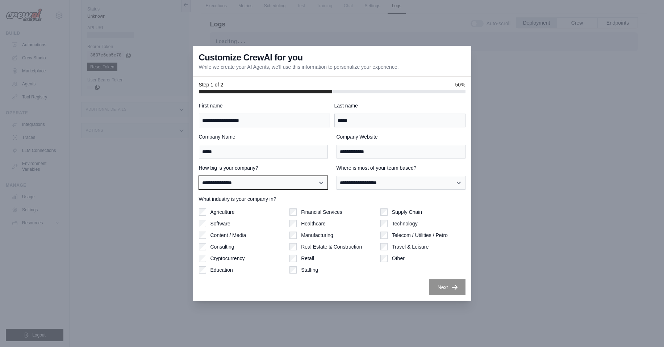
select select "**********"
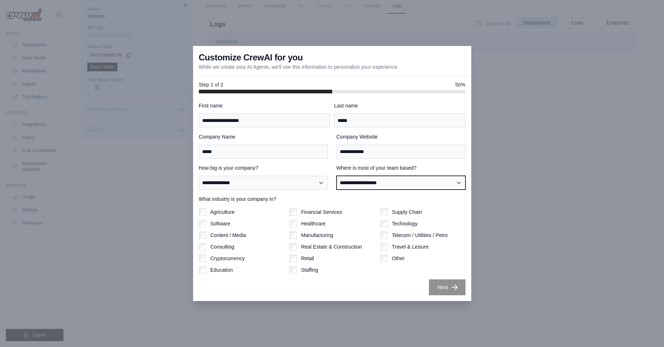
select select "**********"
click at [444, 290] on button "Next" at bounding box center [447, 287] width 37 height 16
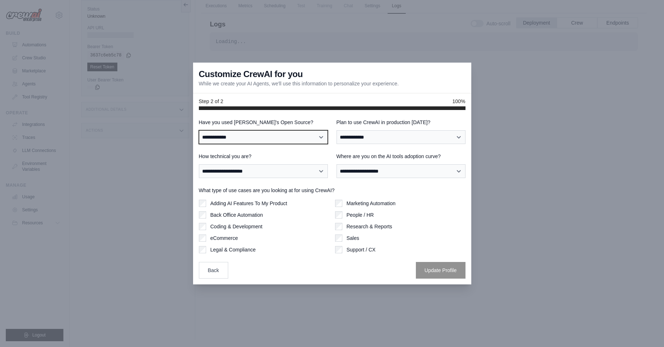
select select "**"
click at [199, 130] on select "**********" at bounding box center [263, 137] width 129 height 14
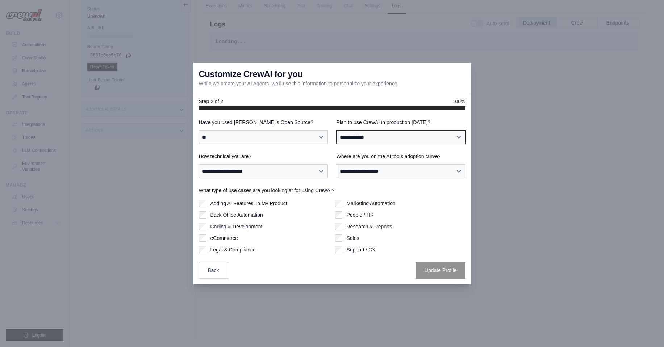
select select "*****"
click at [336, 130] on select "**********" at bounding box center [400, 137] width 129 height 14
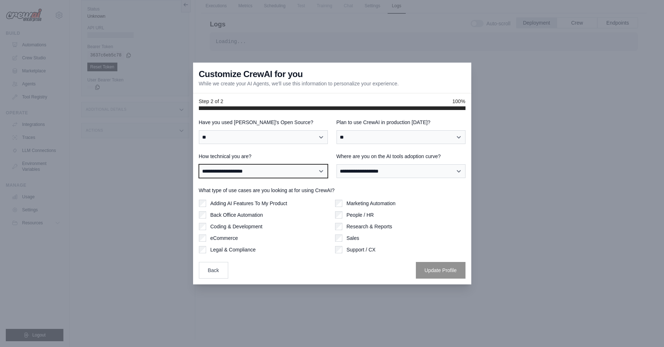
select select "**********"
click at [199, 164] on select "**********" at bounding box center [263, 171] width 129 height 14
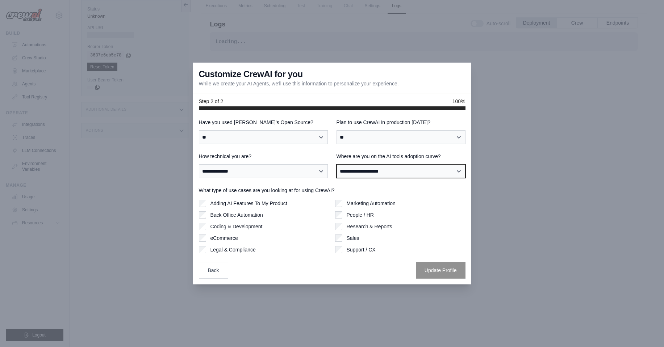
select select "**********"
click at [336, 164] on select "**********" at bounding box center [400, 171] width 129 height 14
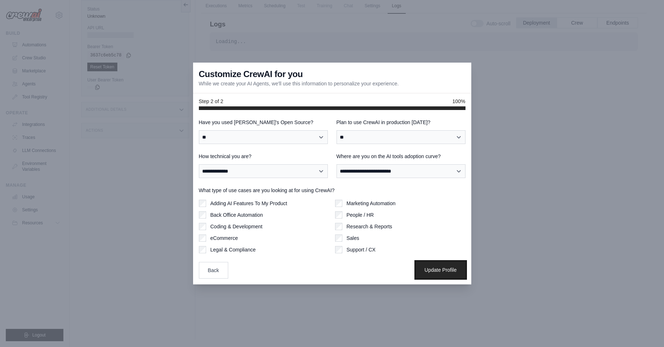
click at [458, 268] on button "Update Profile" at bounding box center [441, 270] width 50 height 17
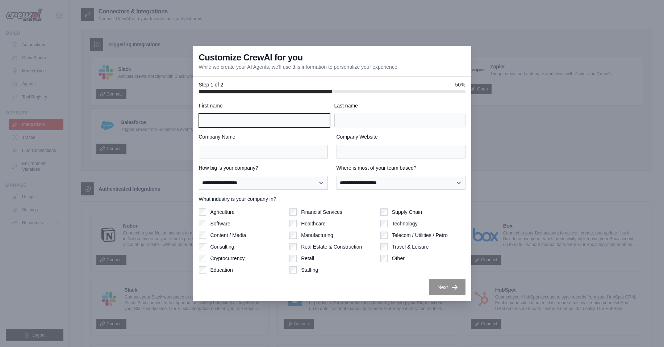
click at [233, 119] on input "First name" at bounding box center [264, 121] width 131 height 14
type input "*"
type input "*****"
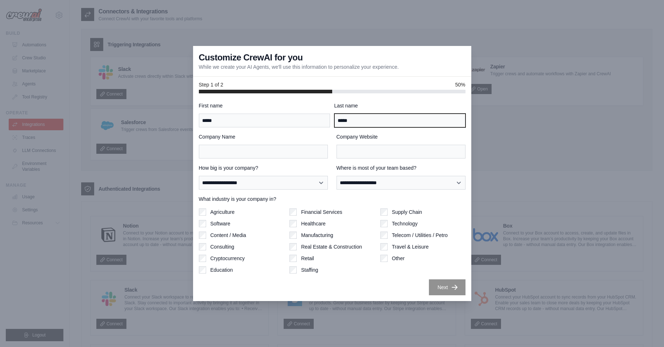
type input "*****"
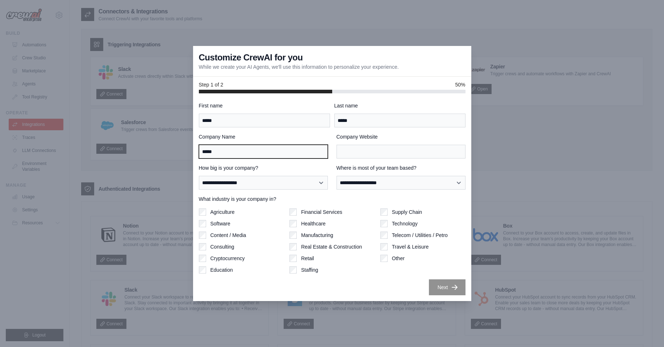
type input "*****"
click at [217, 225] on label "Software" at bounding box center [220, 223] width 20 height 7
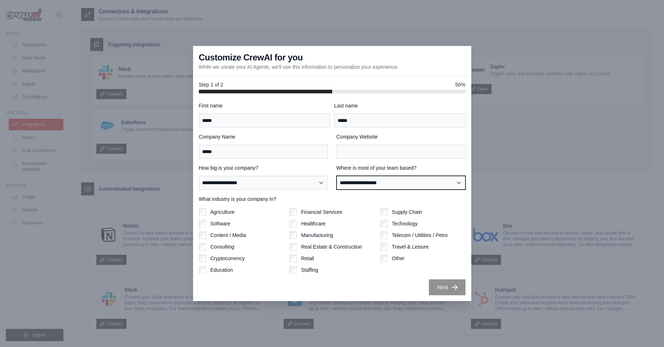
drag, startPoint x: 369, startPoint y: 181, endPoint x: 269, endPoint y: 179, distance: 100.7
click at [269, 179] on div "**********" at bounding box center [332, 176] width 267 height 25
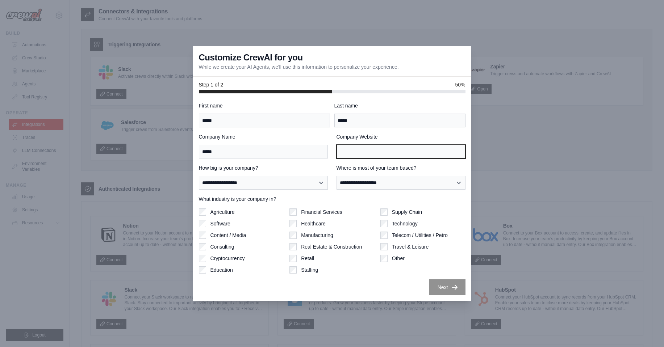
click at [360, 151] on input "Company Website" at bounding box center [400, 152] width 129 height 14
type input "*********"
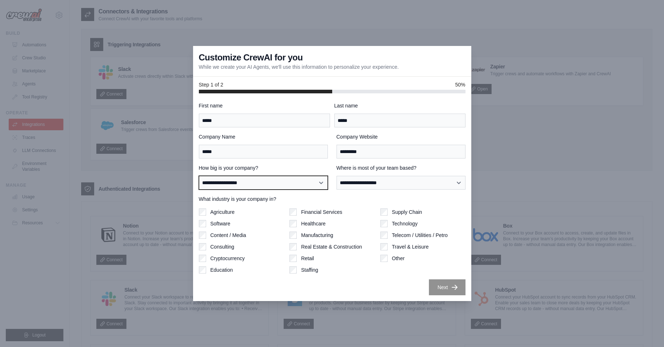
select select "**********"
click at [199, 176] on select "**********" at bounding box center [263, 183] width 129 height 14
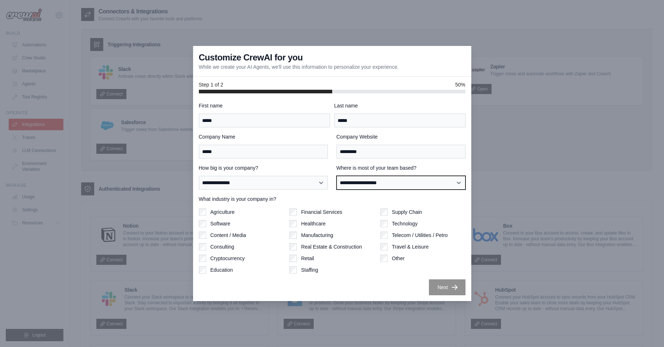
select select "**********"
click at [336, 176] on select "**********" at bounding box center [400, 183] width 129 height 14
click at [441, 287] on button "Next" at bounding box center [447, 287] width 37 height 16
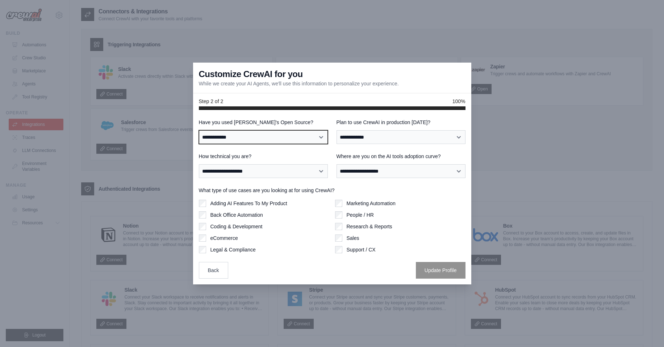
select select "**"
click at [199, 130] on select "**********" at bounding box center [263, 137] width 129 height 14
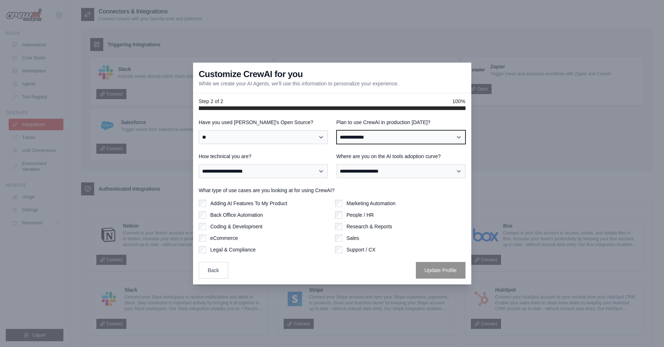
select select "*****"
click at [336, 130] on select "**********" at bounding box center [400, 137] width 129 height 14
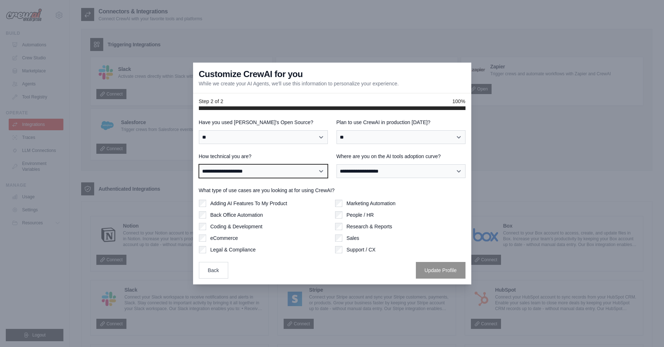
select select "**********"
click at [199, 164] on select "**********" at bounding box center [263, 171] width 129 height 14
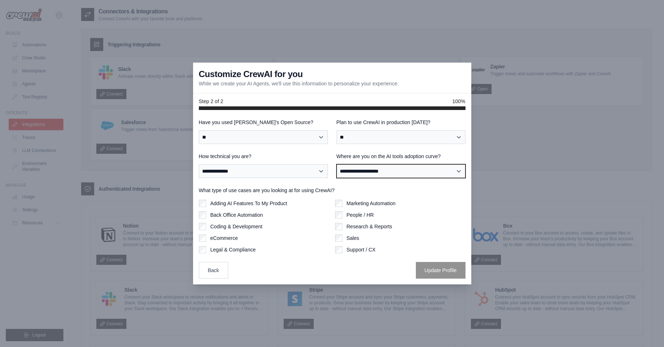
select select "**********"
click at [336, 164] on select "**********" at bounding box center [400, 171] width 129 height 14
click at [264, 205] on label "Adding AI Features To My Product" at bounding box center [248, 203] width 77 height 7
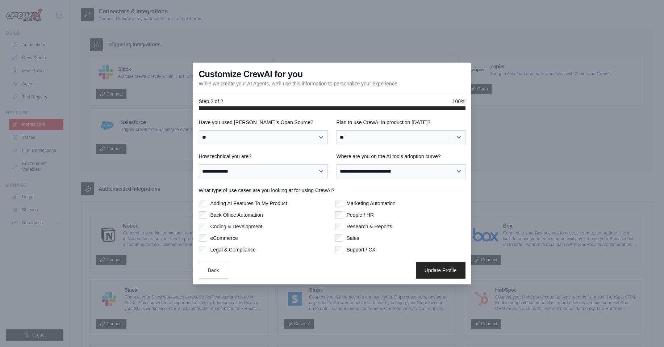
click at [257, 217] on label "Back Office Automation" at bounding box center [236, 215] width 53 height 7
click at [437, 270] on button "Update Profile" at bounding box center [441, 270] width 50 height 17
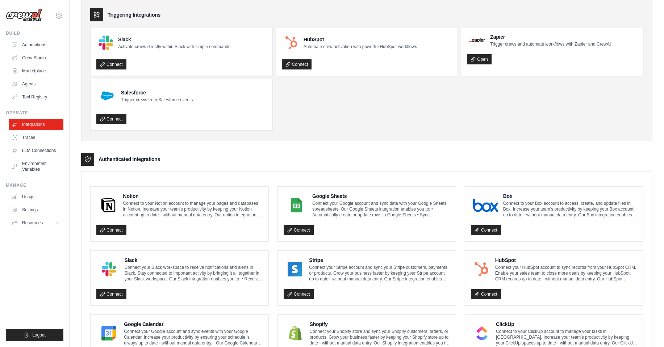
scroll to position [334, 0]
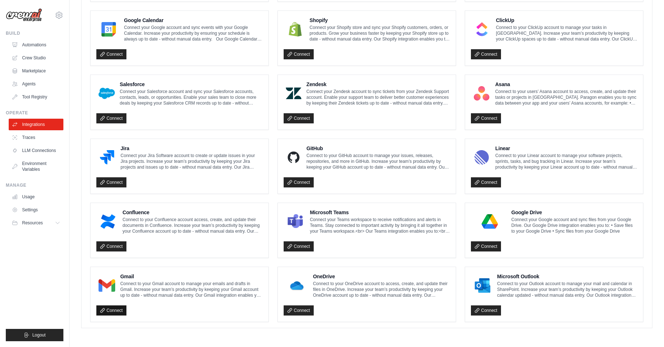
click at [119, 312] on link "Connect" at bounding box center [111, 311] width 30 height 10
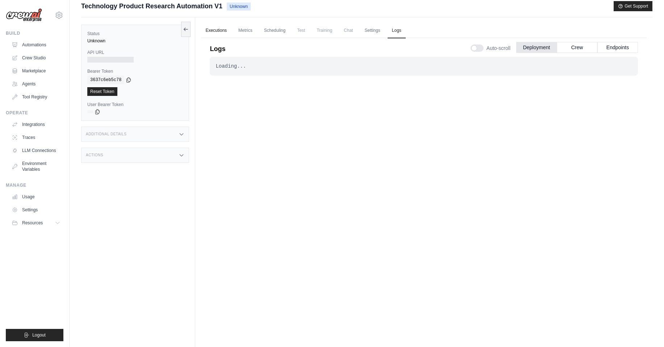
click at [214, 29] on link "Executions" at bounding box center [216, 30] width 30 height 15
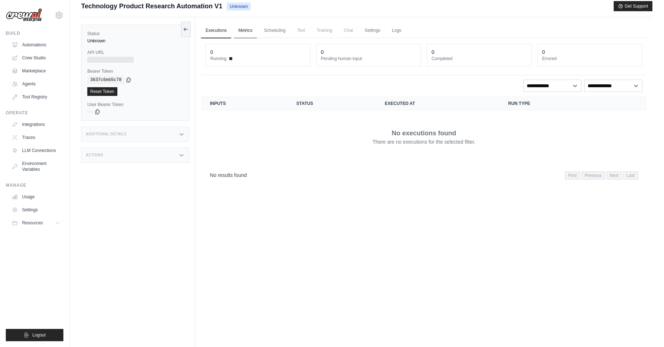
click at [241, 29] on link "Metrics" at bounding box center [245, 30] width 23 height 15
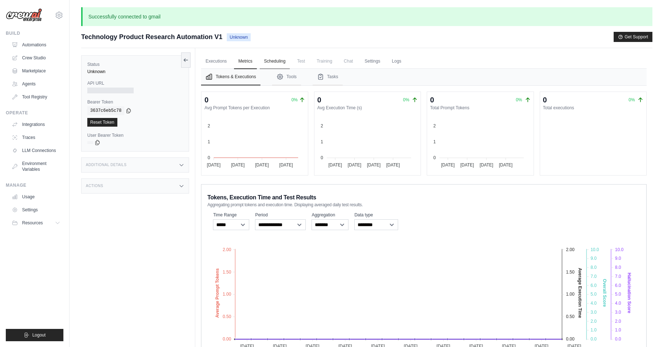
click at [269, 63] on link "Scheduling" at bounding box center [275, 61] width 30 height 15
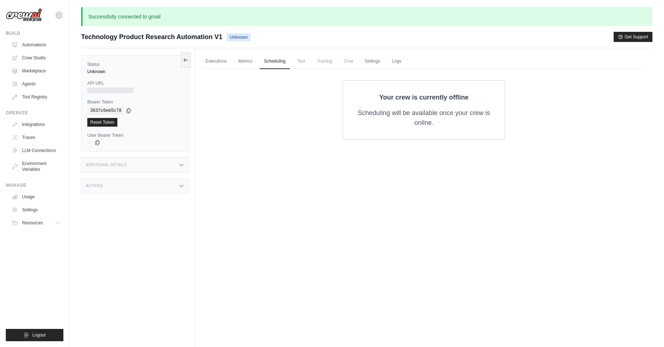
click at [305, 61] on span "Test" at bounding box center [301, 61] width 17 height 14
click at [217, 62] on link "Executions" at bounding box center [216, 61] width 30 height 15
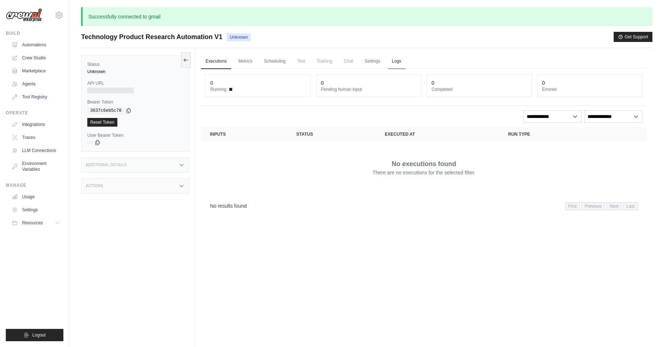
click at [401, 62] on link "Logs" at bounding box center [397, 61] width 18 height 15
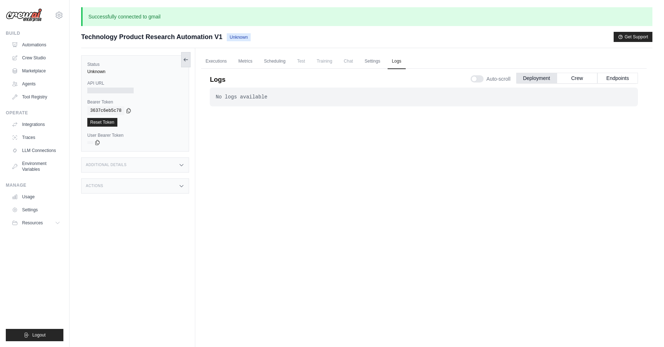
click at [188, 60] on icon at bounding box center [186, 60] width 4 height 0
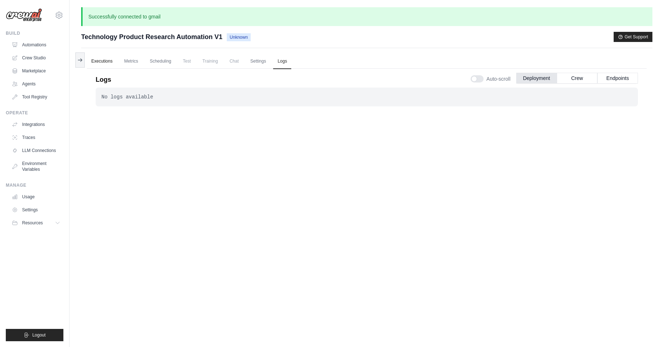
click at [108, 61] on link "Executions" at bounding box center [102, 61] width 30 height 15
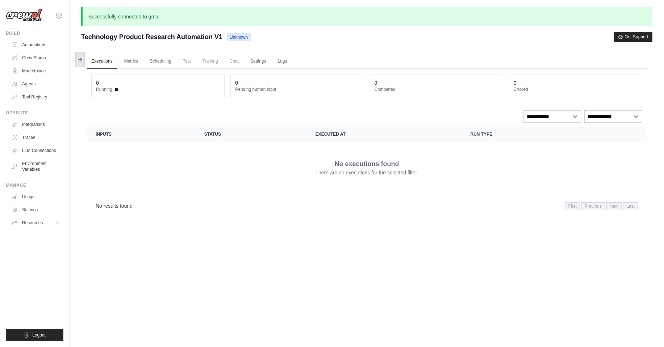
click at [79, 61] on icon at bounding box center [80, 60] width 6 height 6
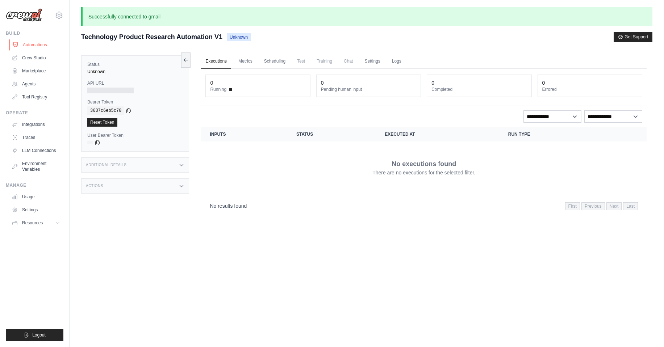
click at [35, 47] on link "Automations" at bounding box center [36, 45] width 55 height 12
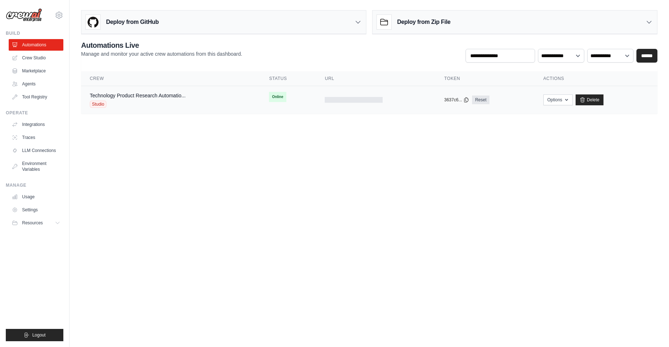
click at [133, 99] on div "Technology Product Research Automatio..." at bounding box center [138, 95] width 96 height 7
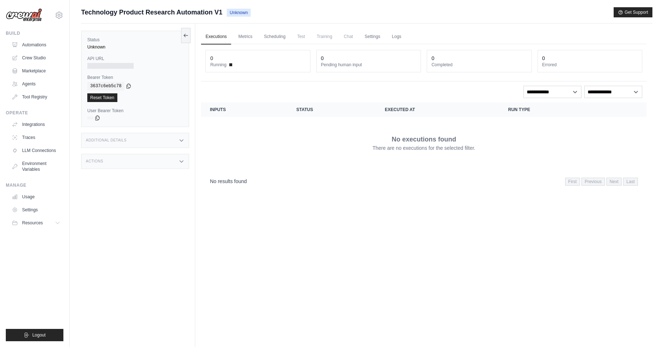
click at [131, 143] on div "Additional Details" at bounding box center [135, 140] width 108 height 15
click at [133, 159] on div "Actions" at bounding box center [135, 161] width 108 height 15
click at [240, 38] on link "Metrics" at bounding box center [245, 36] width 23 height 15
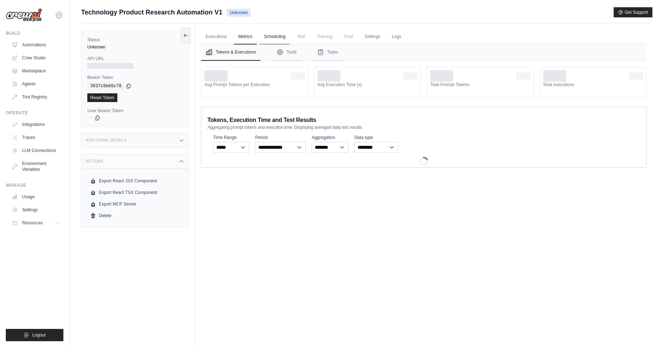
click at [267, 32] on link "Scheduling" at bounding box center [275, 36] width 30 height 15
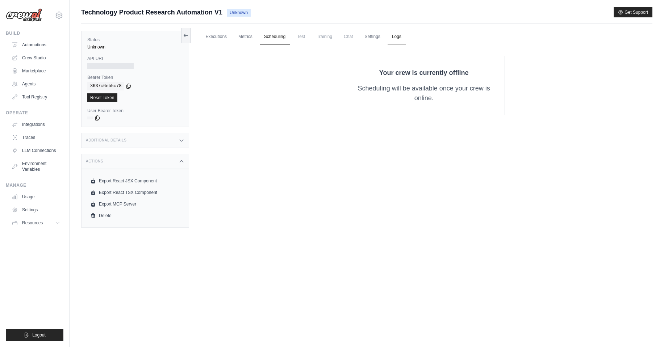
click at [396, 36] on link "Logs" at bounding box center [397, 36] width 18 height 15
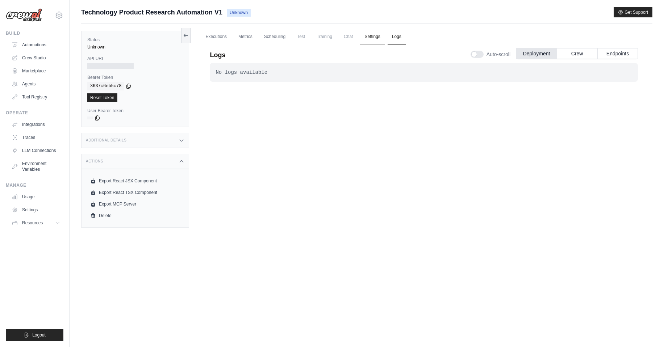
click at [379, 38] on link "Settings" at bounding box center [372, 36] width 24 height 15
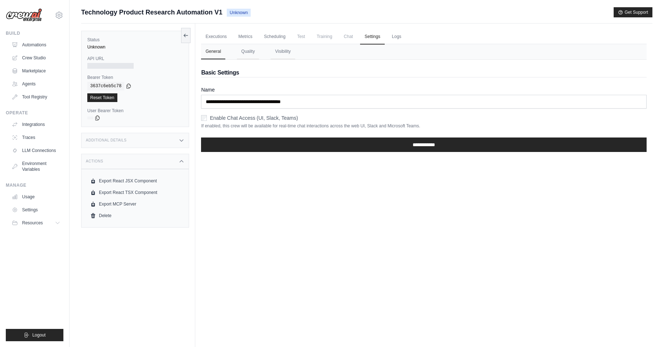
click at [127, 65] on div at bounding box center [110, 66] width 46 height 6
click at [117, 67] on div at bounding box center [110, 66] width 46 height 6
click at [114, 63] on div at bounding box center [110, 66] width 46 height 6
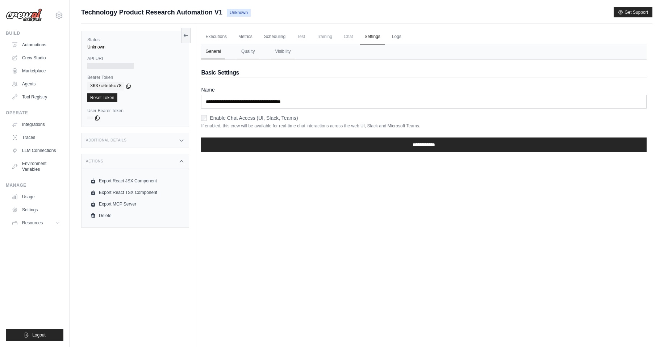
click at [37, 39] on div "Build Automations Crew Studio Marketplace Agents" at bounding box center [35, 66] width 58 height 72
click at [30, 46] on link "Automations" at bounding box center [36, 45] width 55 height 12
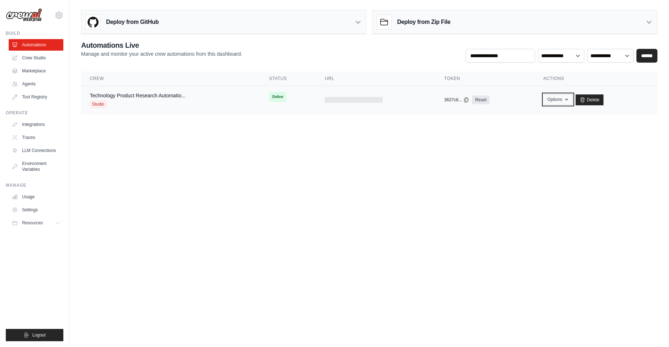
click at [555, 102] on button "Options" at bounding box center [558, 99] width 29 height 11
click at [134, 97] on link "Technology Product Research Automatio..." at bounding box center [138, 96] width 96 height 6
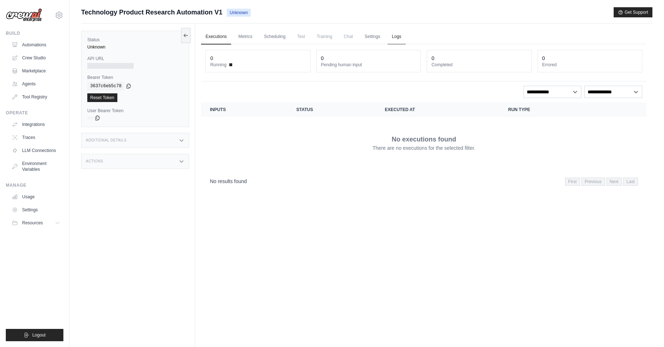
click at [400, 35] on link "Logs" at bounding box center [397, 36] width 18 height 15
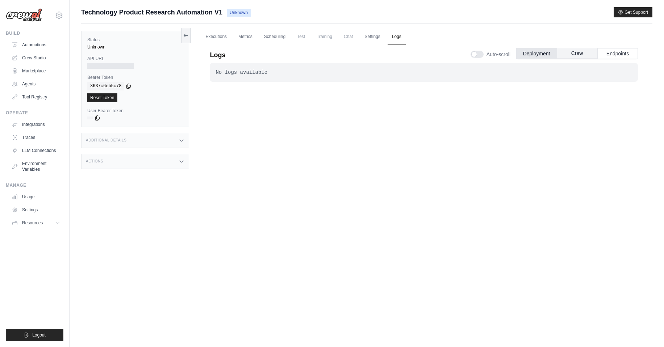
click at [586, 56] on button "Crew" at bounding box center [577, 53] width 41 height 11
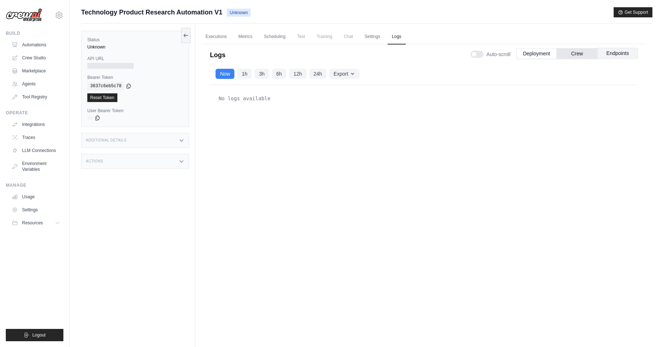
click at [623, 56] on button "Endpoints" at bounding box center [617, 53] width 41 height 11
click at [540, 54] on button "Deployment" at bounding box center [536, 53] width 41 height 11
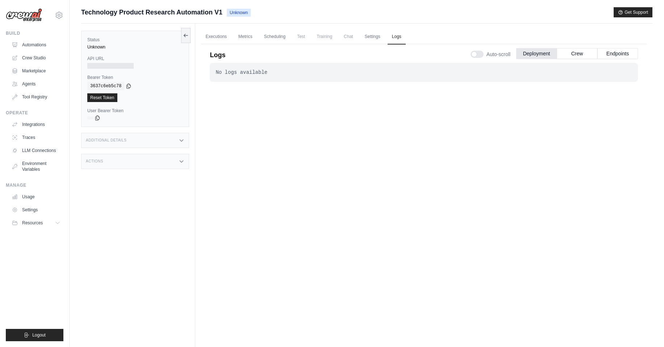
click at [262, 72] on div "No logs available" at bounding box center [424, 72] width 417 height 7
click at [268, 37] on link "Scheduling" at bounding box center [275, 36] width 30 height 15
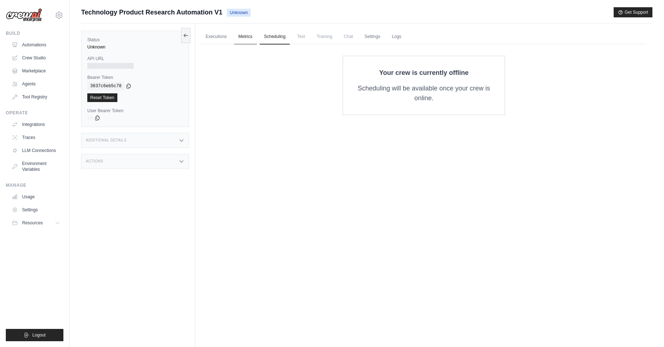
click at [250, 37] on link "Metrics" at bounding box center [245, 36] width 23 height 15
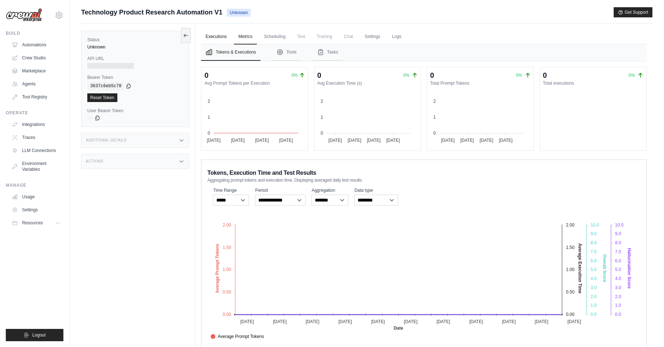
click at [223, 33] on link "Executions" at bounding box center [216, 36] width 30 height 15
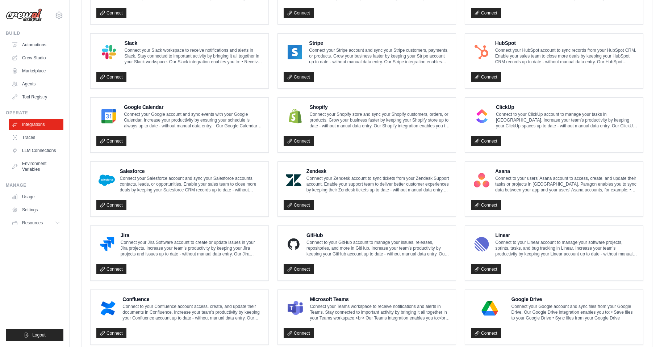
scroll to position [30, 0]
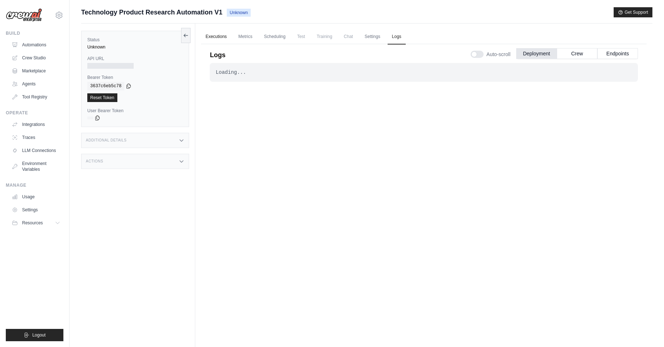
click at [223, 34] on link "Executions" at bounding box center [216, 36] width 30 height 15
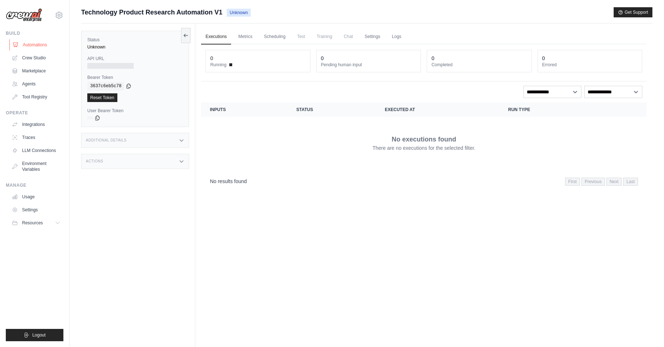
click at [34, 41] on link "Automations" at bounding box center [36, 45] width 55 height 12
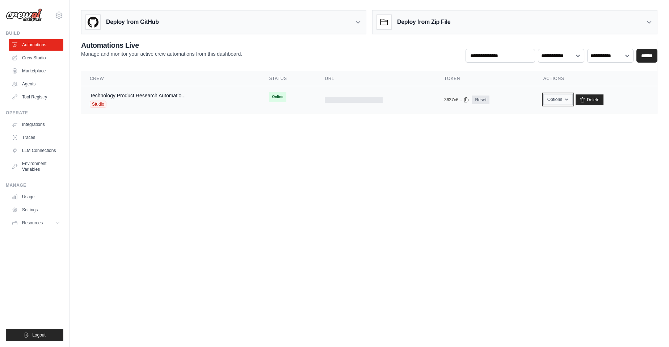
click at [561, 103] on button "Options" at bounding box center [558, 99] width 29 height 11
click at [279, 96] on span "Online" at bounding box center [277, 97] width 17 height 10
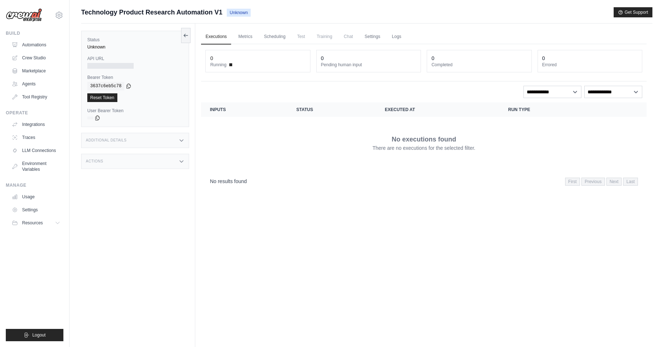
click at [351, 39] on span "Chat" at bounding box center [348, 36] width 18 height 14
click at [28, 137] on link "Traces" at bounding box center [36, 138] width 55 height 12
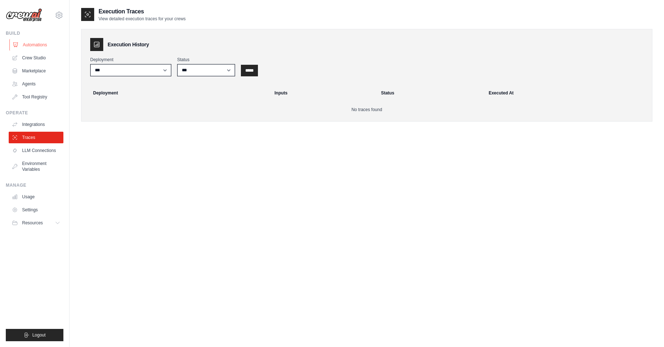
click at [34, 43] on link "Automations" at bounding box center [36, 45] width 55 height 12
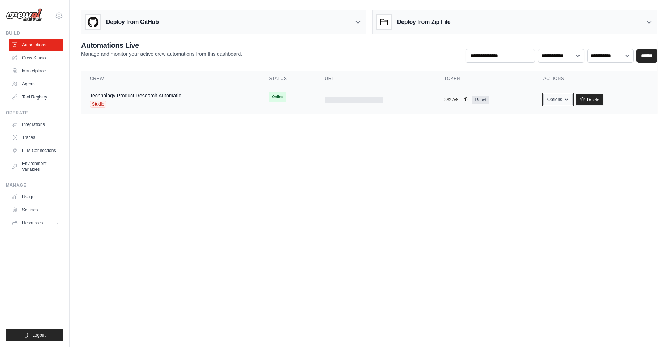
click at [556, 99] on button "Options" at bounding box center [558, 99] width 29 height 11
click at [168, 94] on link "Technology Product Research Automatio..." at bounding box center [138, 96] width 96 height 6
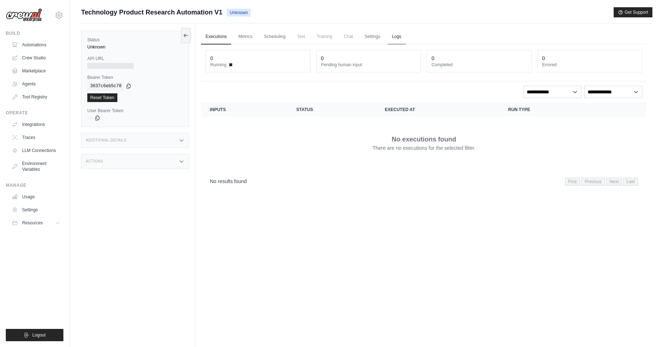
click at [396, 34] on link "Logs" at bounding box center [397, 36] width 18 height 15
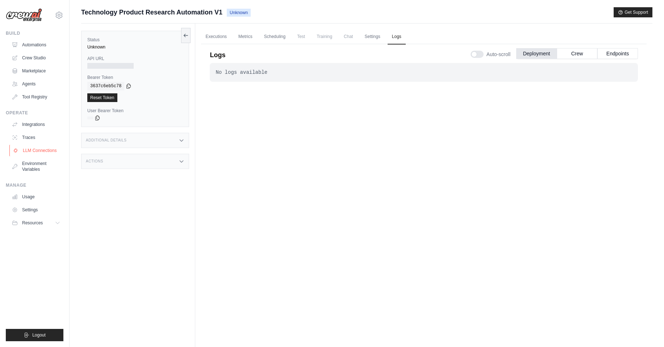
click at [50, 151] on link "LLM Connections" at bounding box center [36, 151] width 55 height 12
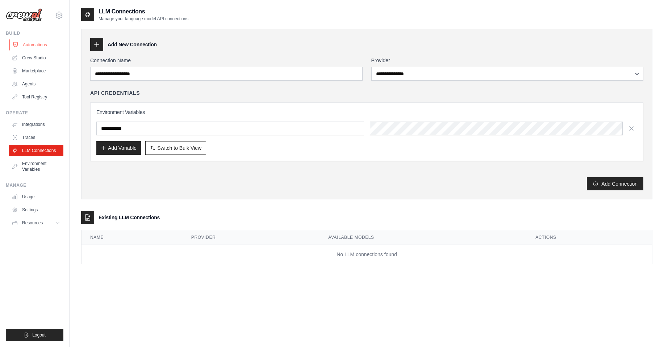
click at [42, 46] on link "Automations" at bounding box center [36, 45] width 55 height 12
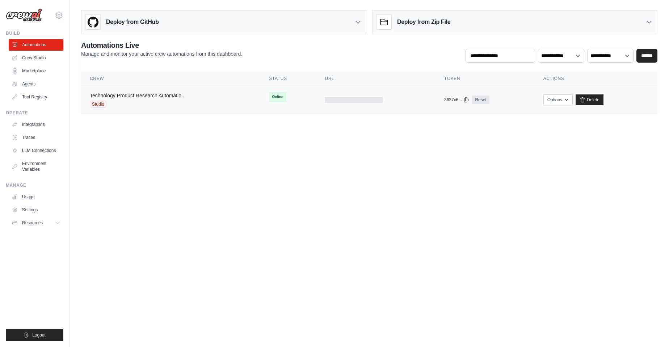
click at [122, 93] on link "Technology Product Research Automatio..." at bounding box center [138, 96] width 96 height 6
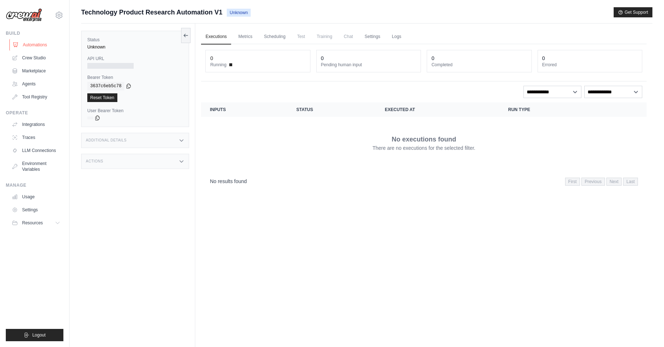
click at [30, 46] on link "Automations" at bounding box center [36, 45] width 55 height 12
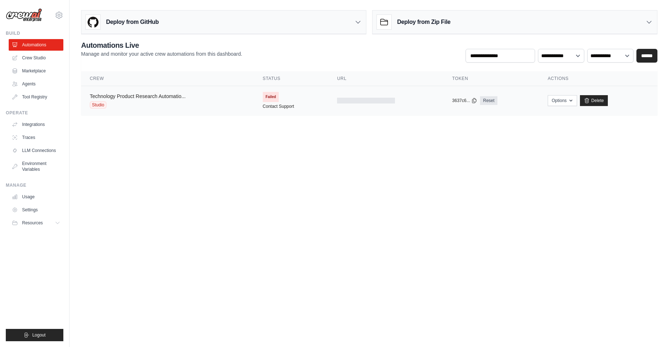
click at [168, 97] on link "Technology Product Research Automatio..." at bounding box center [138, 96] width 96 height 6
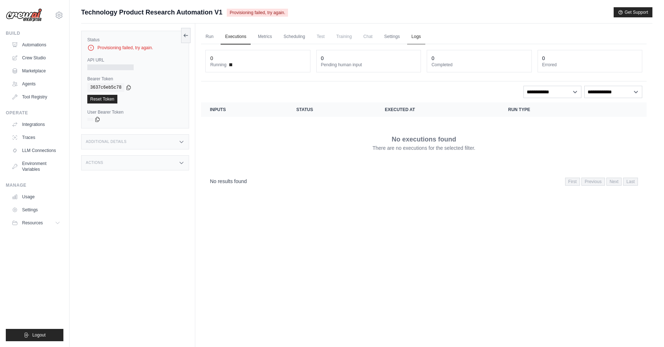
click at [416, 35] on link "Logs" at bounding box center [416, 36] width 18 height 15
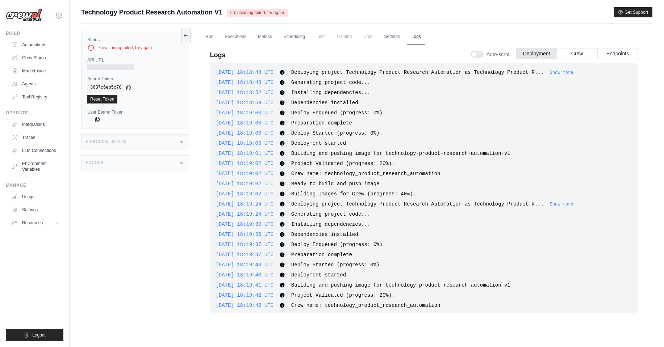
click at [370, 35] on span "Chat" at bounding box center [368, 36] width 18 height 14
click at [212, 36] on link "Run" at bounding box center [209, 36] width 17 height 15
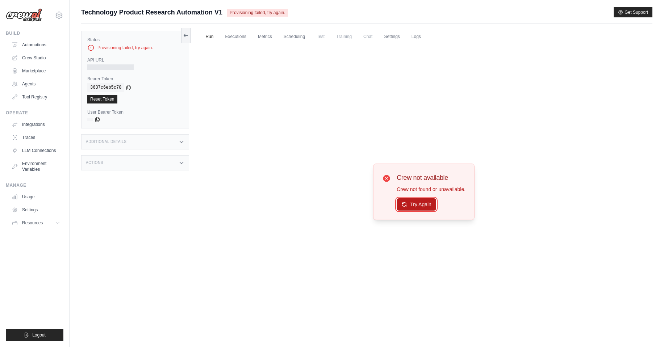
click at [421, 207] on button "Try Again" at bounding box center [416, 204] width 39 height 12
click at [419, 204] on button "Try Again" at bounding box center [416, 204] width 39 height 12
click at [239, 39] on link "Executions" at bounding box center [236, 36] width 30 height 15
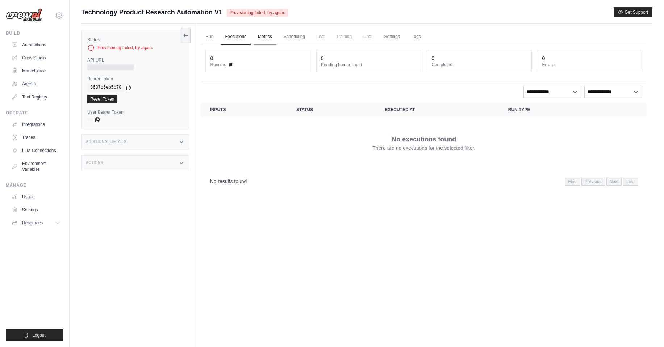
click at [258, 38] on link "Metrics" at bounding box center [265, 36] width 23 height 15
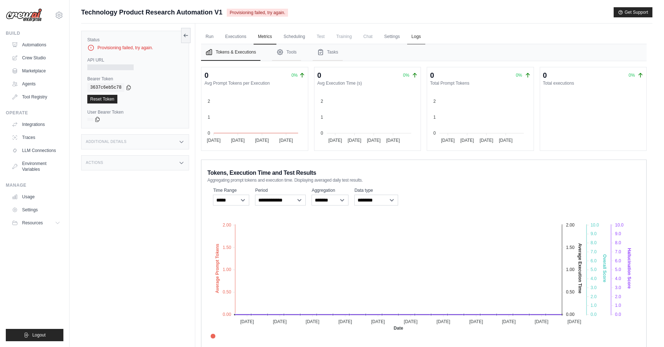
click at [417, 37] on link "Logs" at bounding box center [416, 36] width 18 height 15
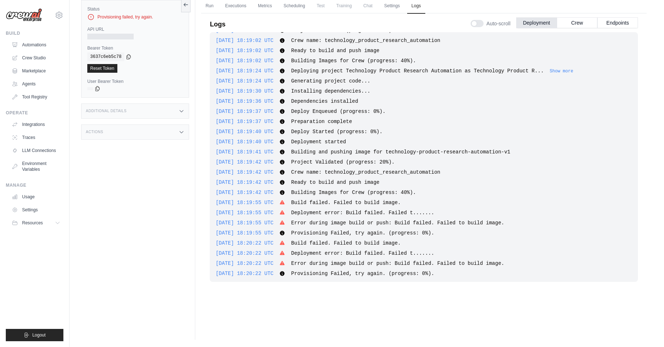
scroll to position [106, 0]
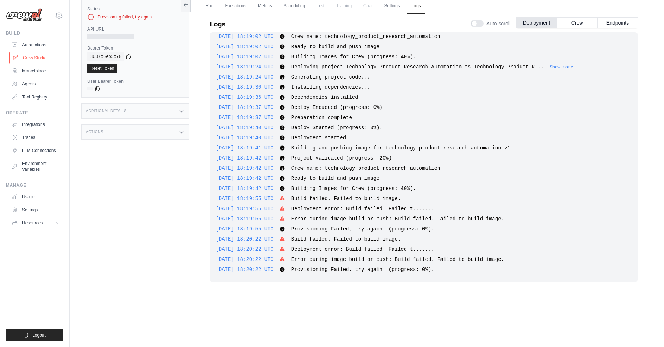
click at [37, 57] on link "Crew Studio" at bounding box center [36, 58] width 55 height 12
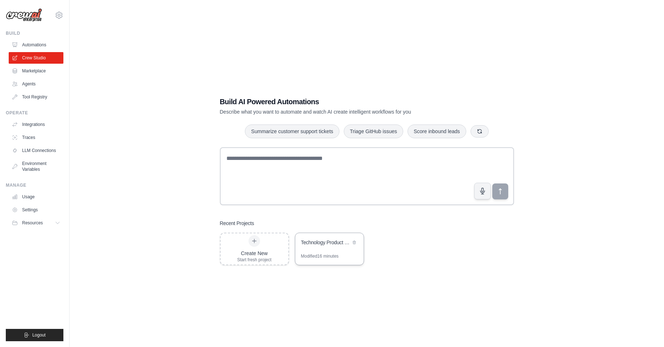
click at [341, 245] on div "Technology Product Research Automation" at bounding box center [326, 242] width 50 height 7
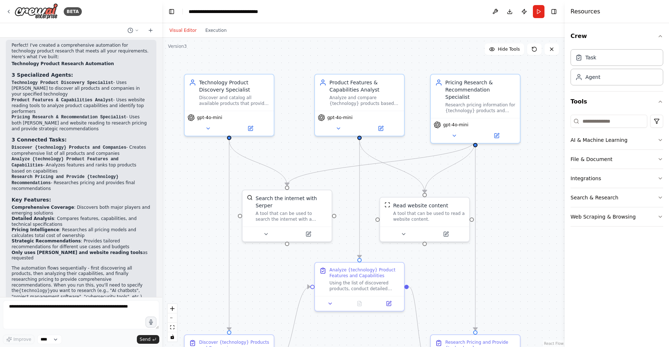
scroll to position [626, 0]
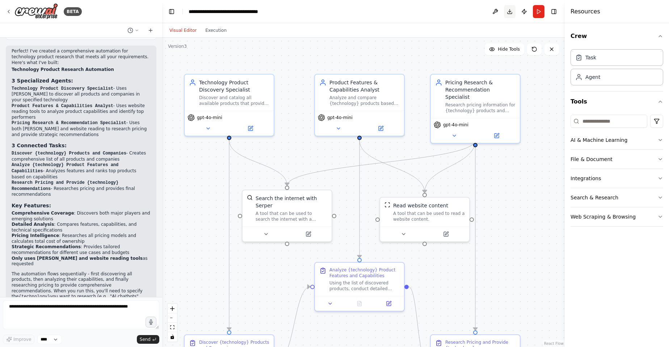
click at [510, 11] on button "Download" at bounding box center [510, 11] width 12 height 13
click at [421, 6] on header "**********" at bounding box center [363, 11] width 403 height 23
click at [525, 10] on button "Publish" at bounding box center [525, 11] width 12 height 13
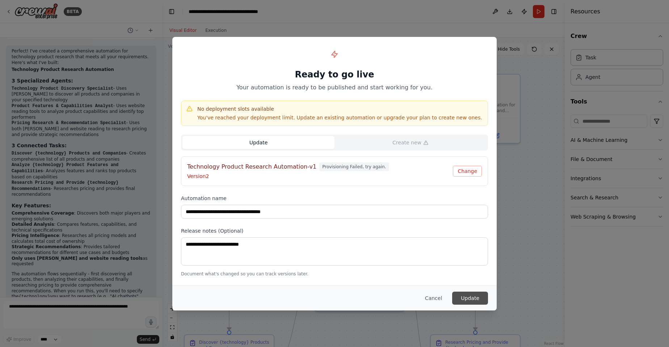
click at [468, 297] on button "Update" at bounding box center [470, 298] width 36 height 13
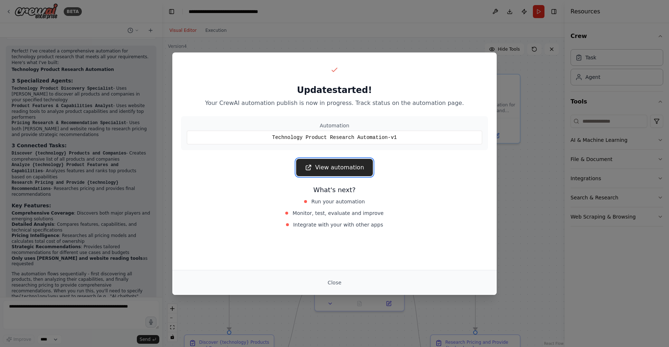
click at [347, 168] on link "View automation" at bounding box center [334, 167] width 76 height 17
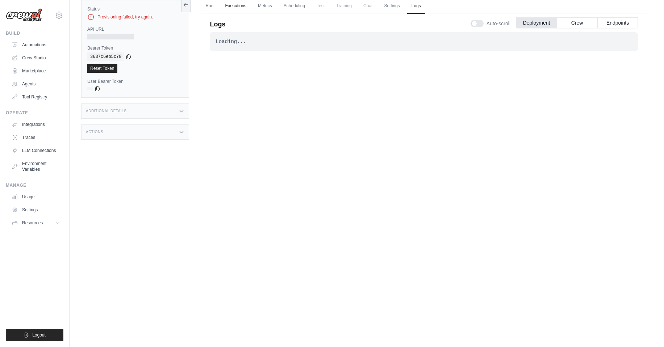
click at [230, 3] on link "Executions" at bounding box center [236, 6] width 30 height 15
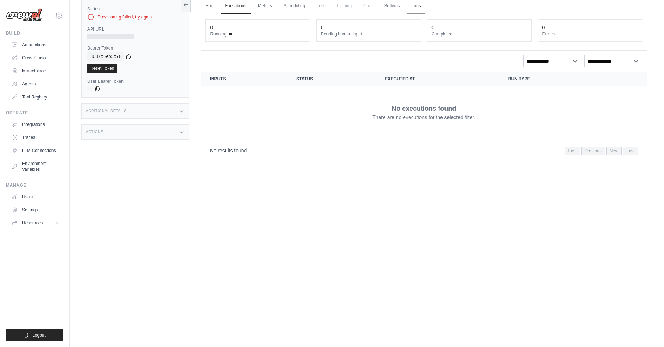
click at [417, 4] on link "Logs" at bounding box center [416, 6] width 18 height 15
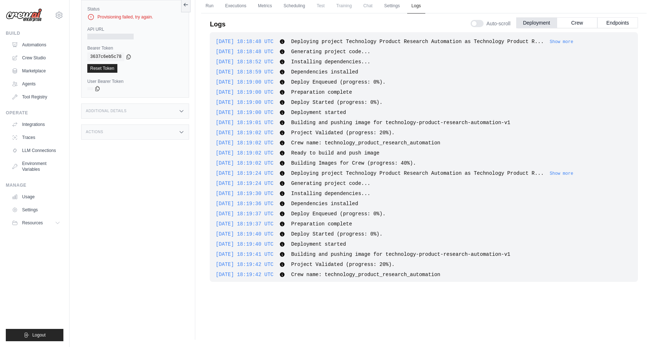
scroll to position [195, 0]
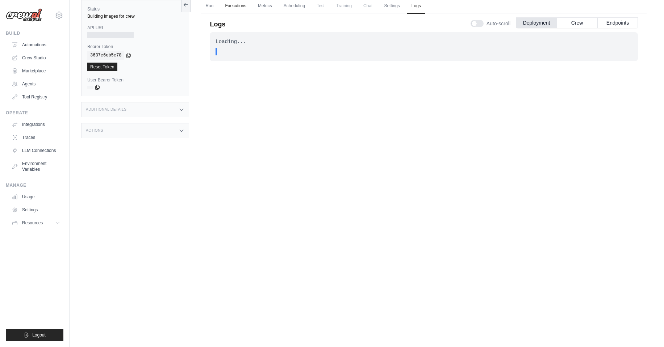
click at [230, 4] on link "Executions" at bounding box center [236, 6] width 30 height 15
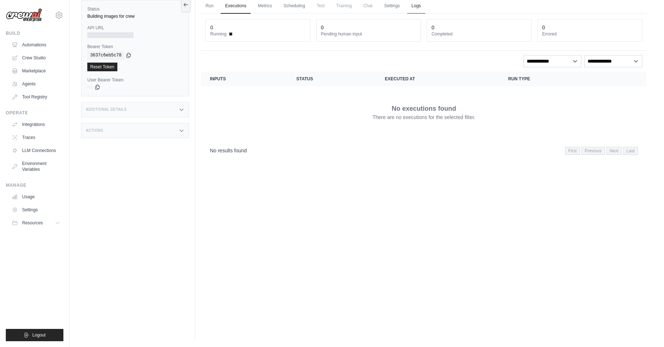
click at [413, 4] on link "Logs" at bounding box center [416, 6] width 18 height 15
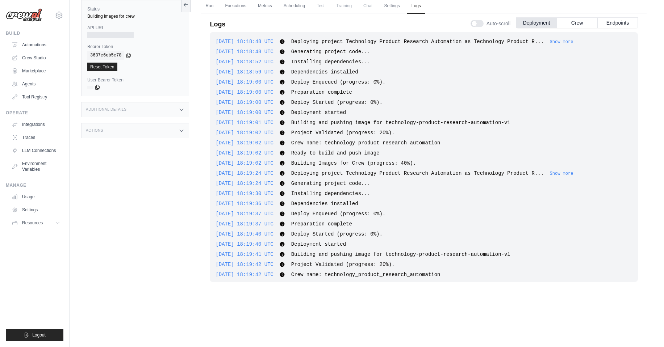
scroll to position [461, 0]
